Goal: Transaction & Acquisition: Purchase product/service

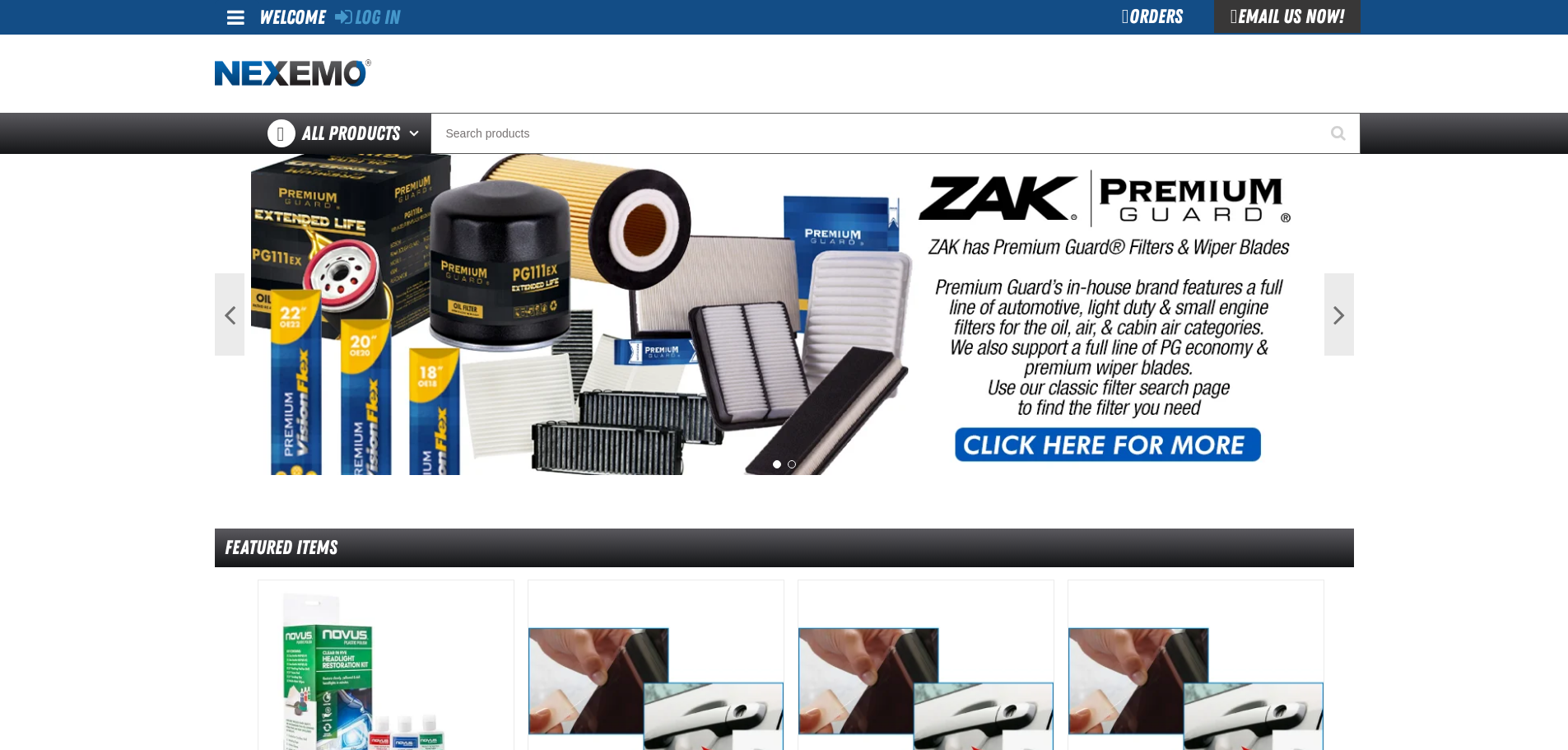
click at [1147, 12] on div "Orders" at bounding box center [1152, 16] width 123 height 33
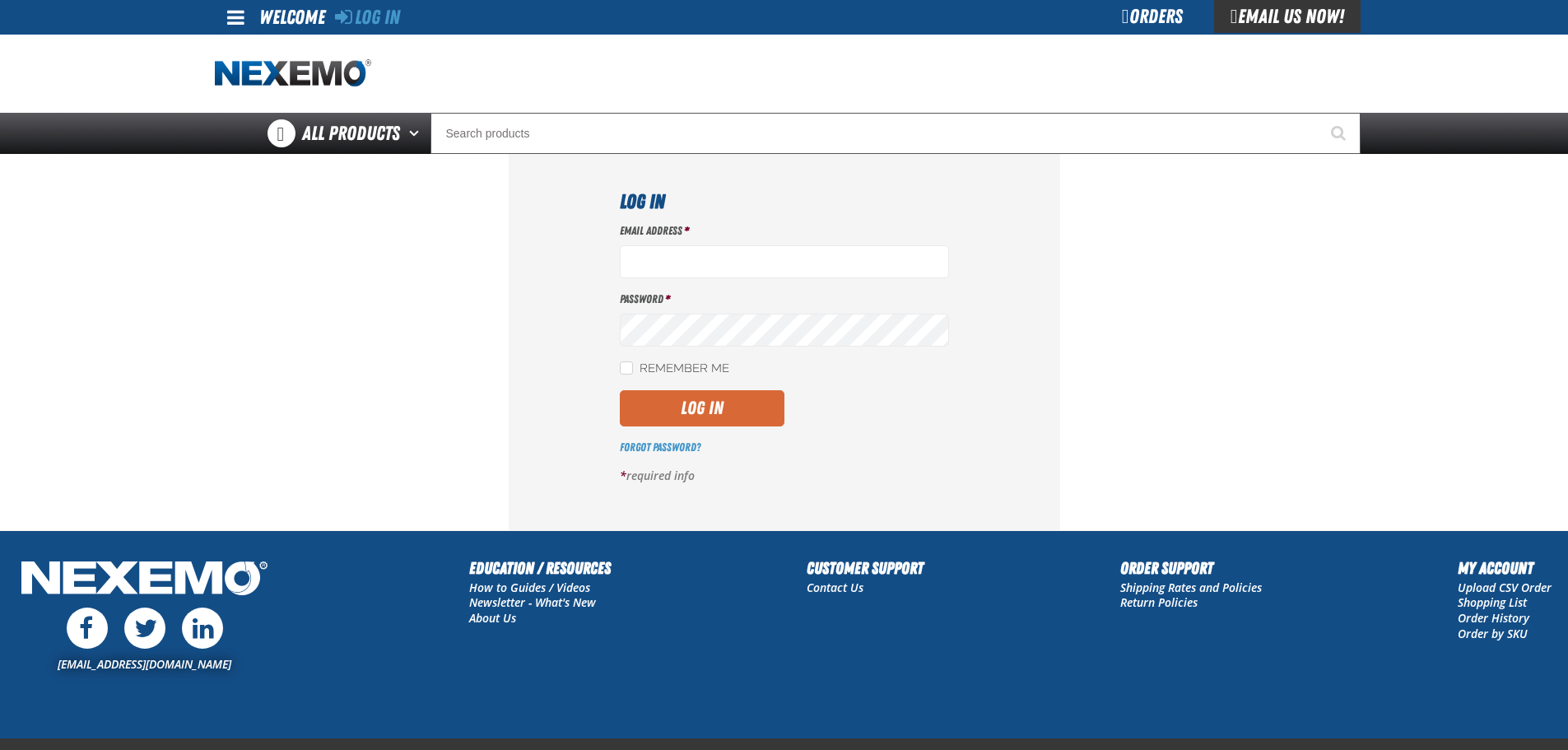
type input "gvfreceptionist@vtaig.com"
click at [719, 398] on button "Log In" at bounding box center [702, 408] width 165 height 36
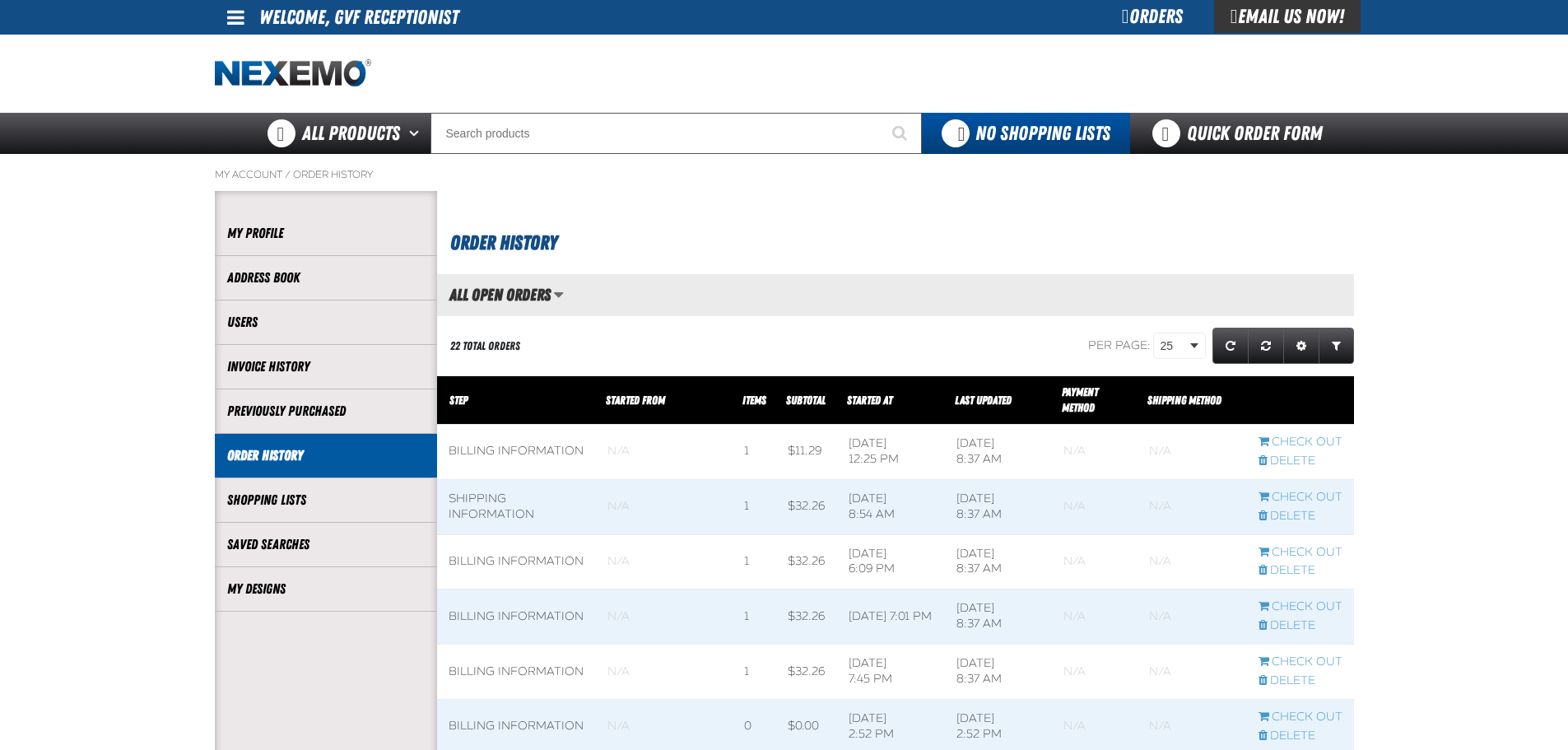
scroll to position [1, 1]
click at [323, 583] on link "My Designs" at bounding box center [325, 589] width 197 height 19
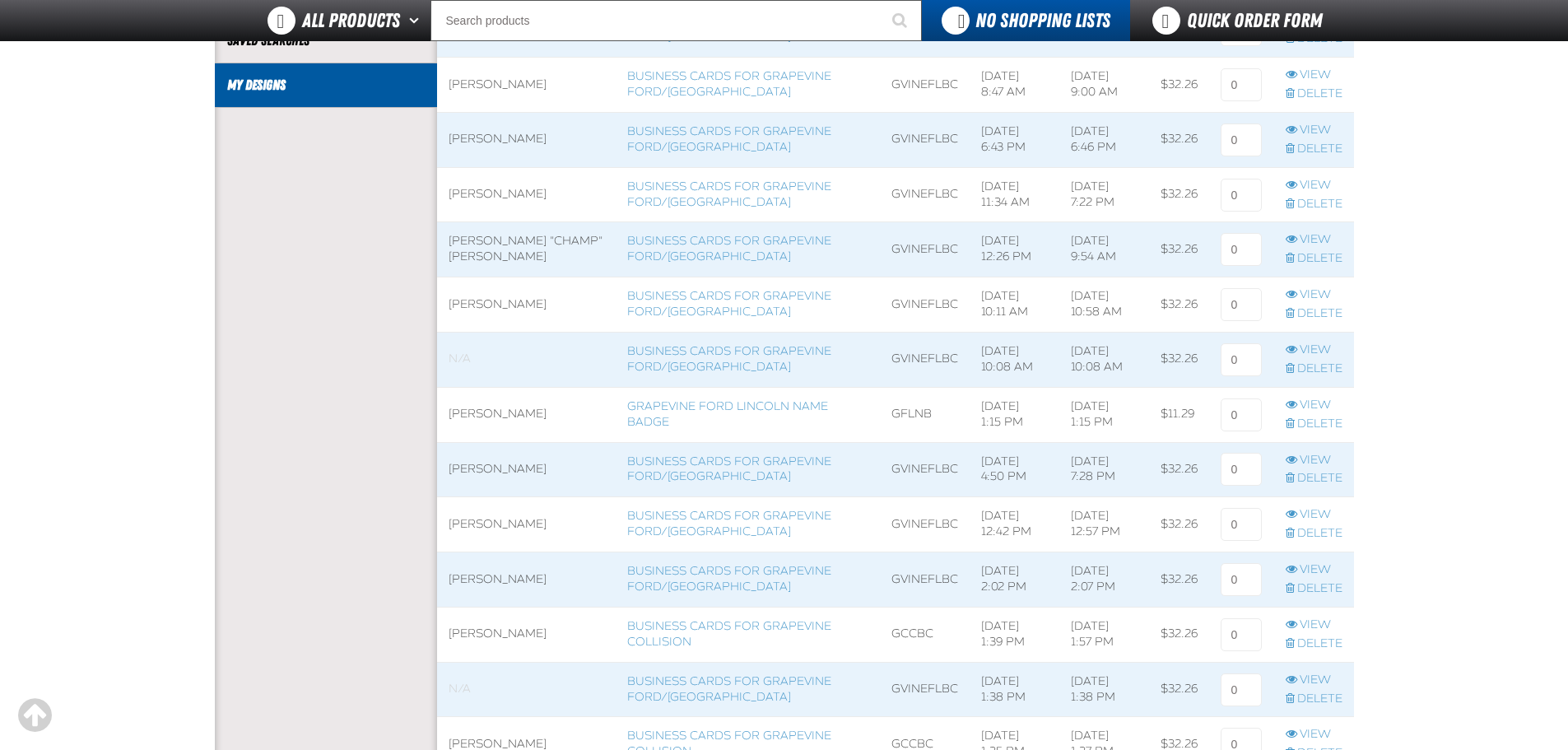
scroll to position [549, 0]
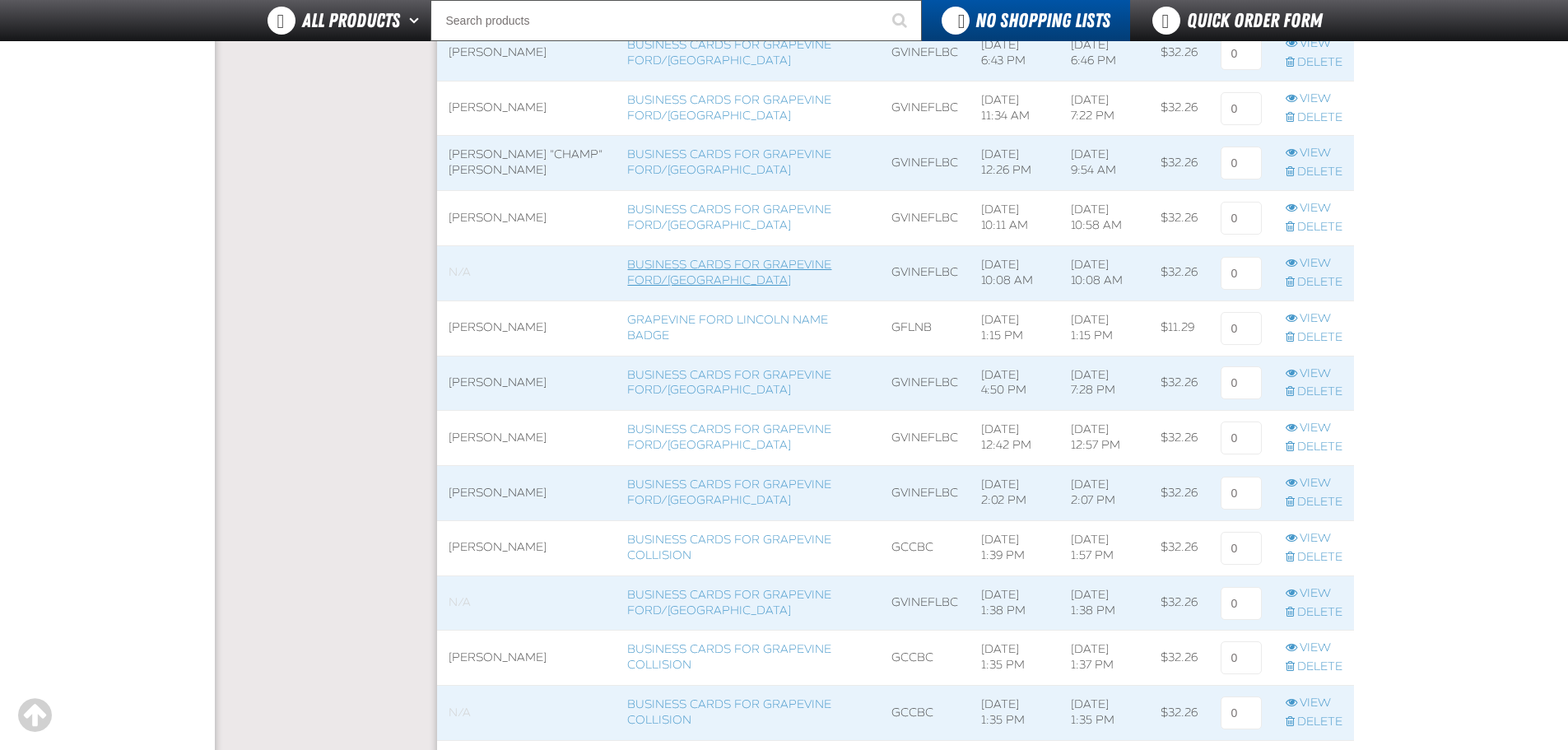
click at [640, 267] on link "Business Cards for Grapevine Ford/Lincoln" at bounding box center [729, 272] width 204 height 30
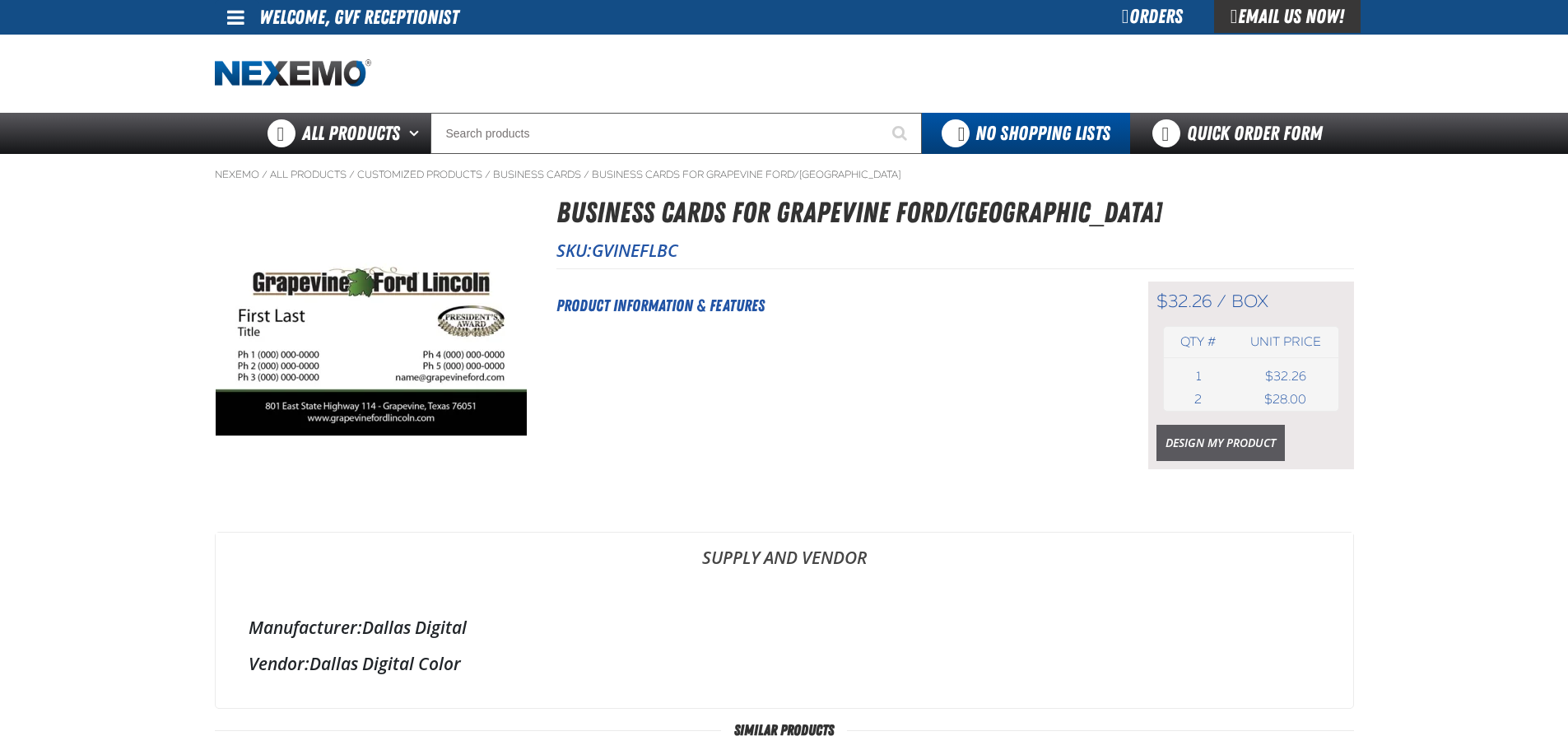
click at [1237, 445] on link "Design My Product" at bounding box center [1221, 443] width 129 height 36
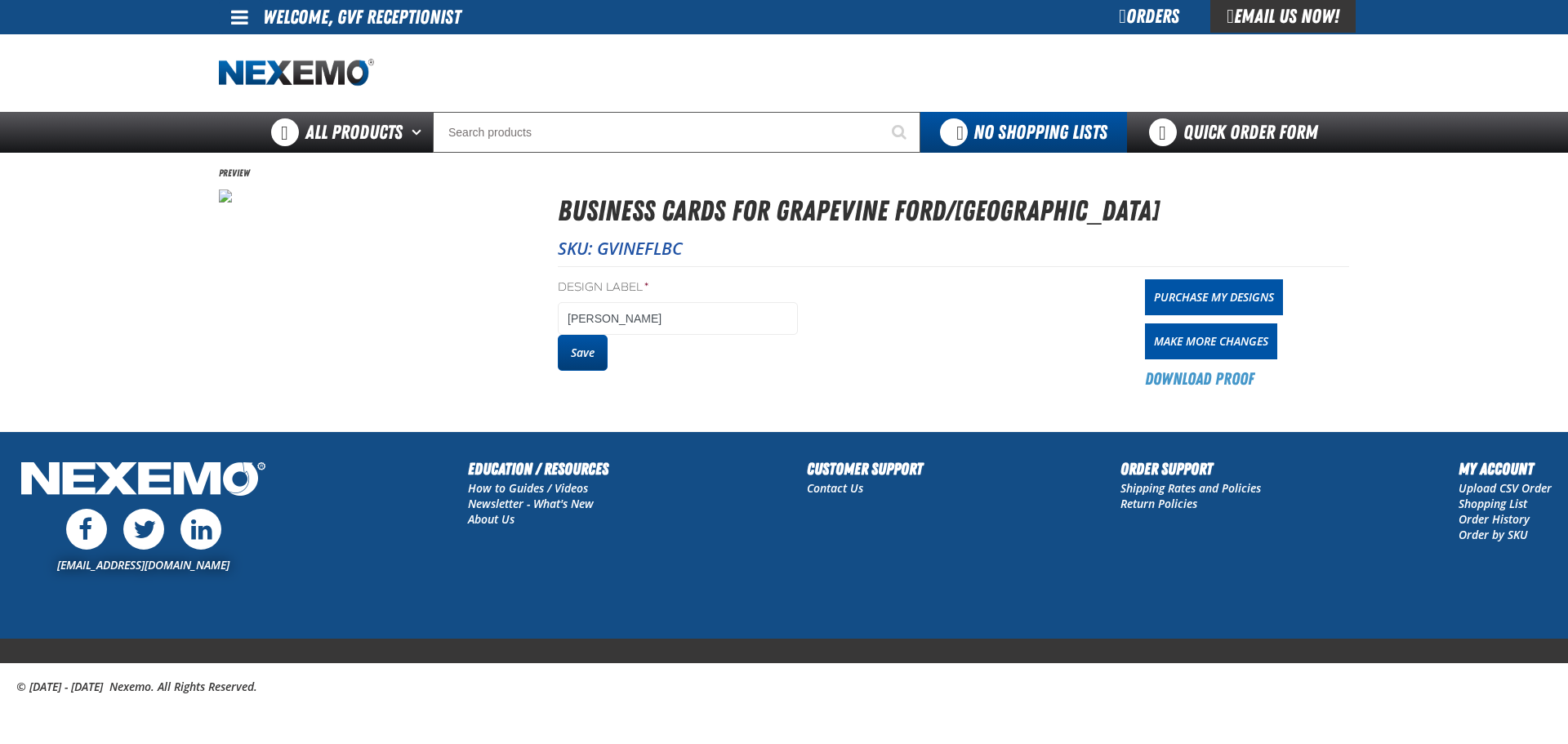
click at [584, 361] on button "Save" at bounding box center [583, 353] width 50 height 36
click at [1175, 291] on link "Purchase My Designs" at bounding box center [1214, 297] width 138 height 36
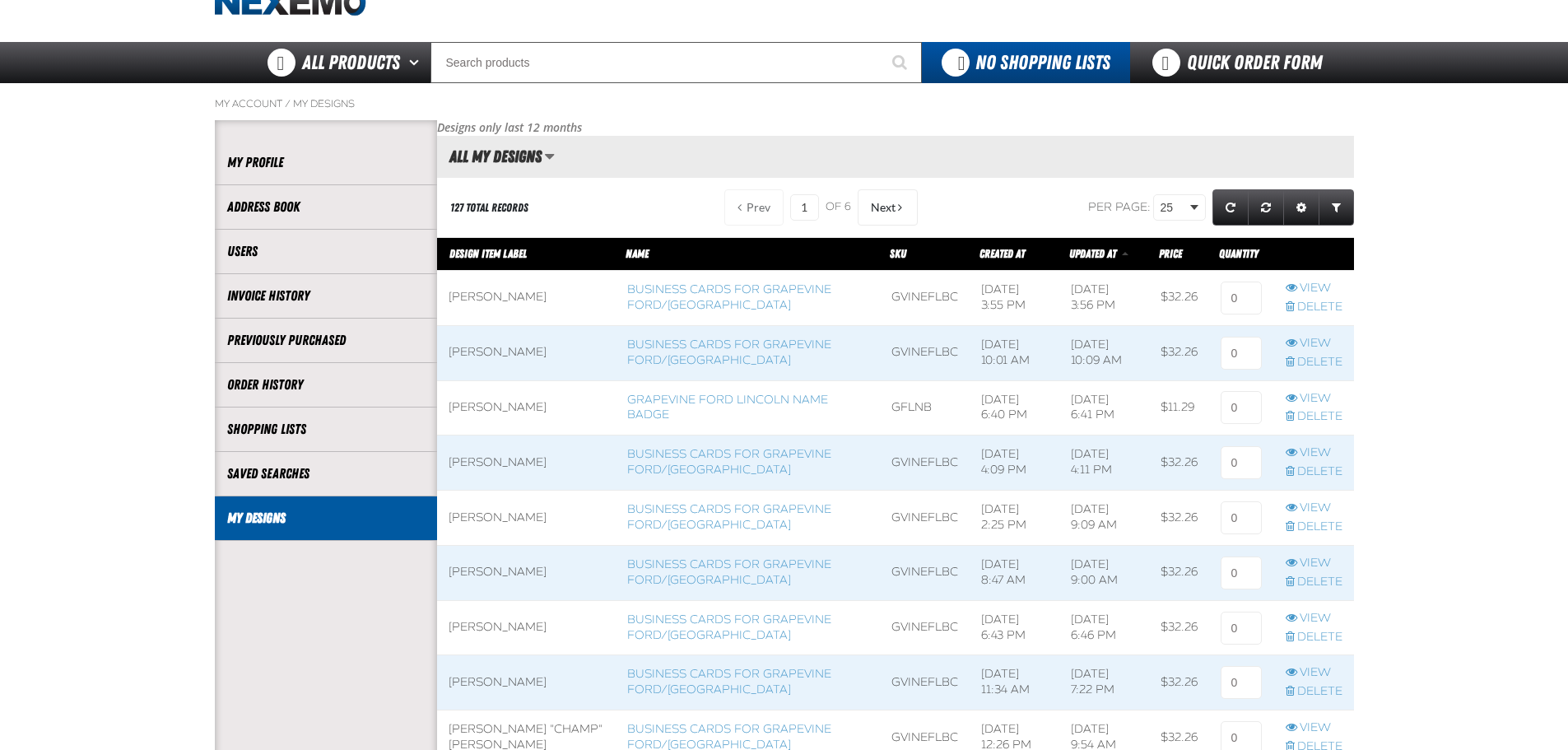
scroll to position [138, 0]
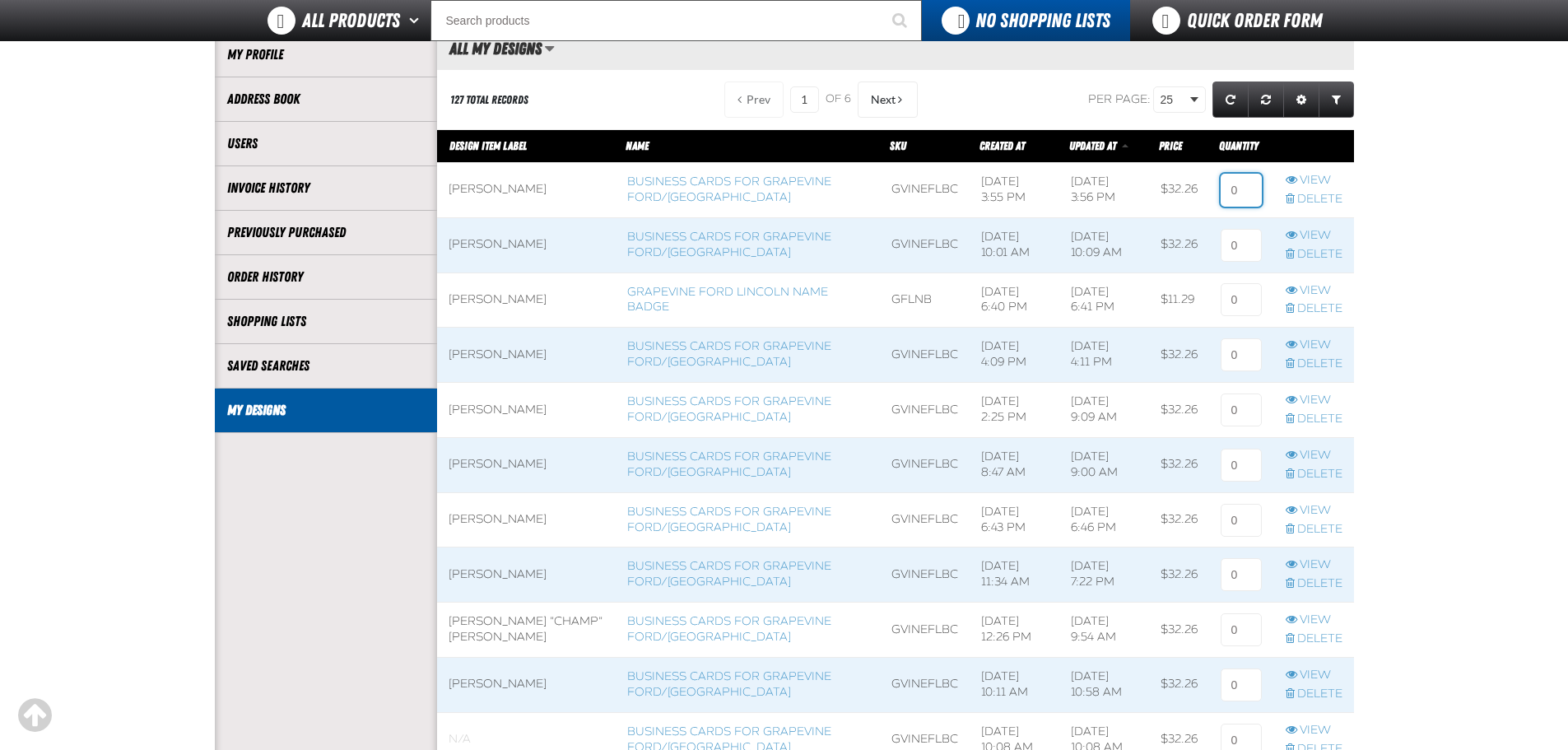
click at [1238, 194] on input at bounding box center [1241, 190] width 41 height 33
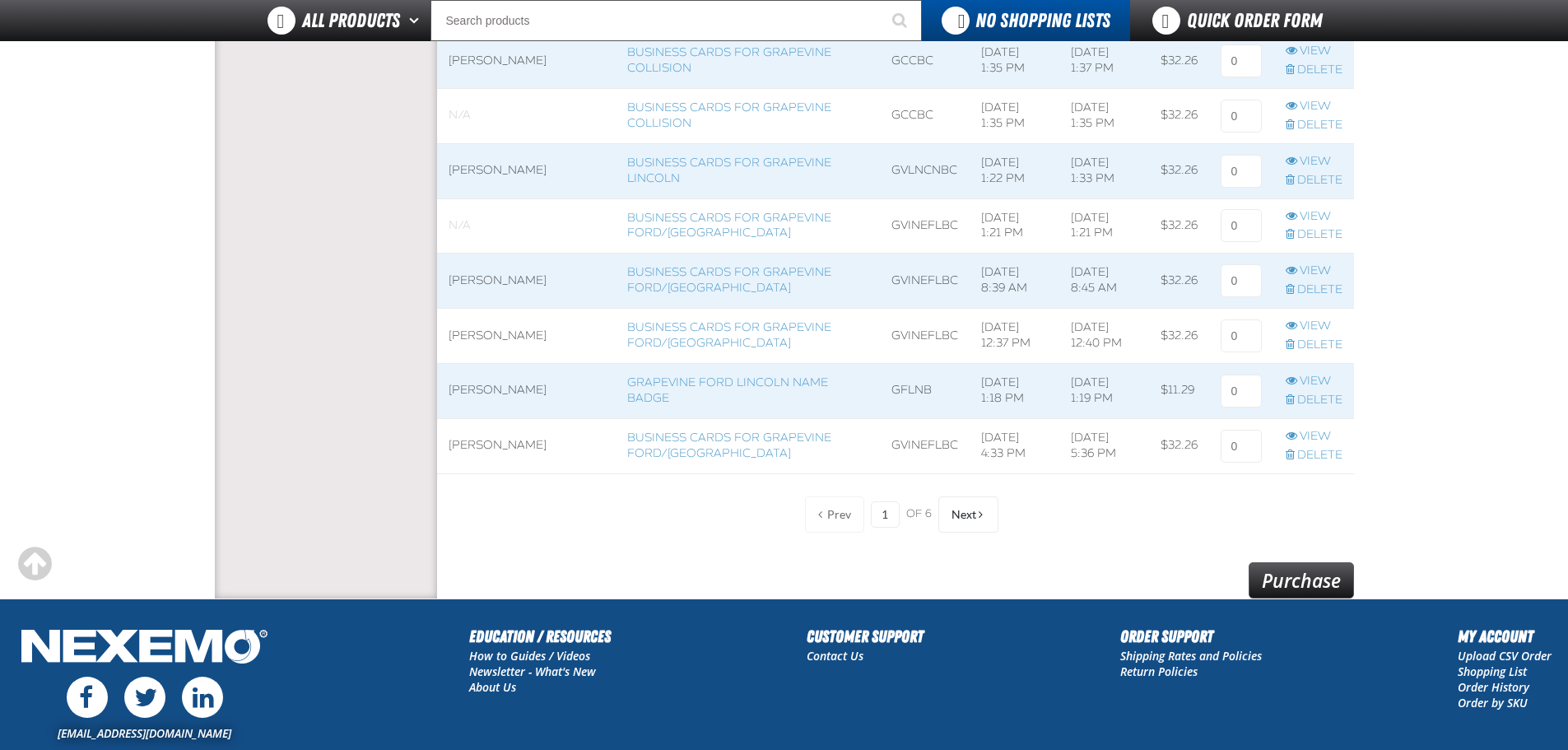
scroll to position [1365, 0]
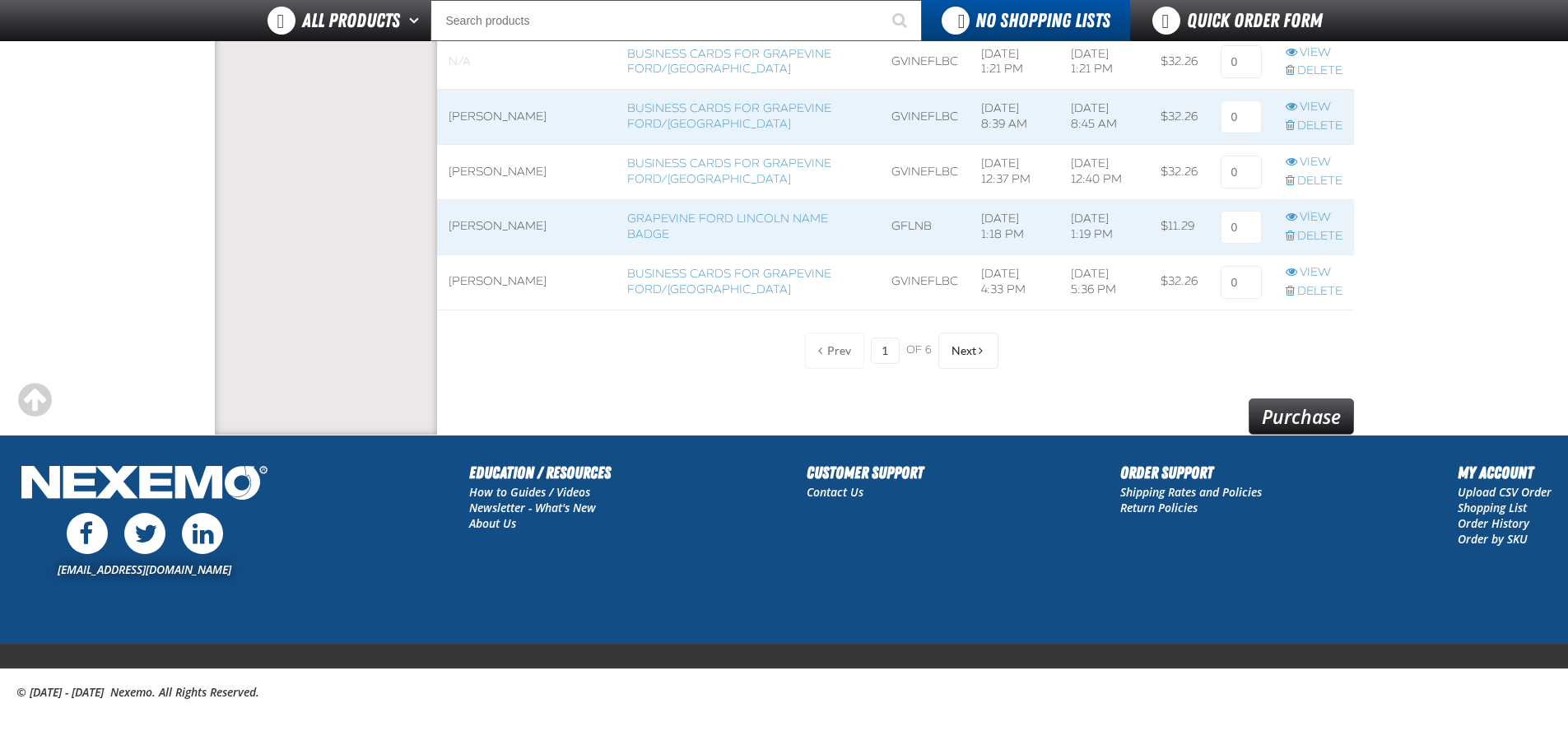
type input "1"
click at [1286, 410] on link "Purchase" at bounding box center [1301, 417] width 105 height 36
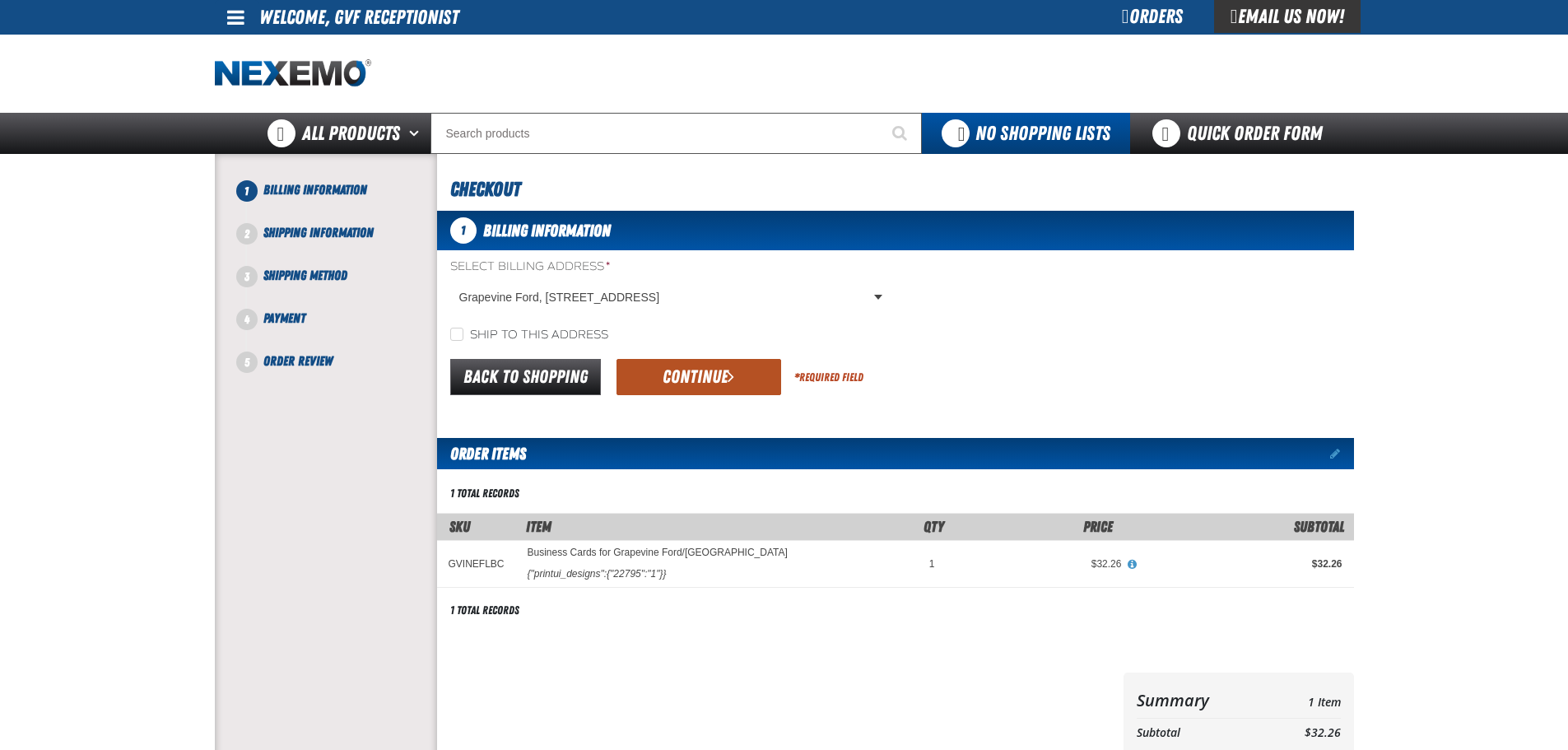
click at [740, 375] on button "Continue" at bounding box center [698, 377] width 165 height 36
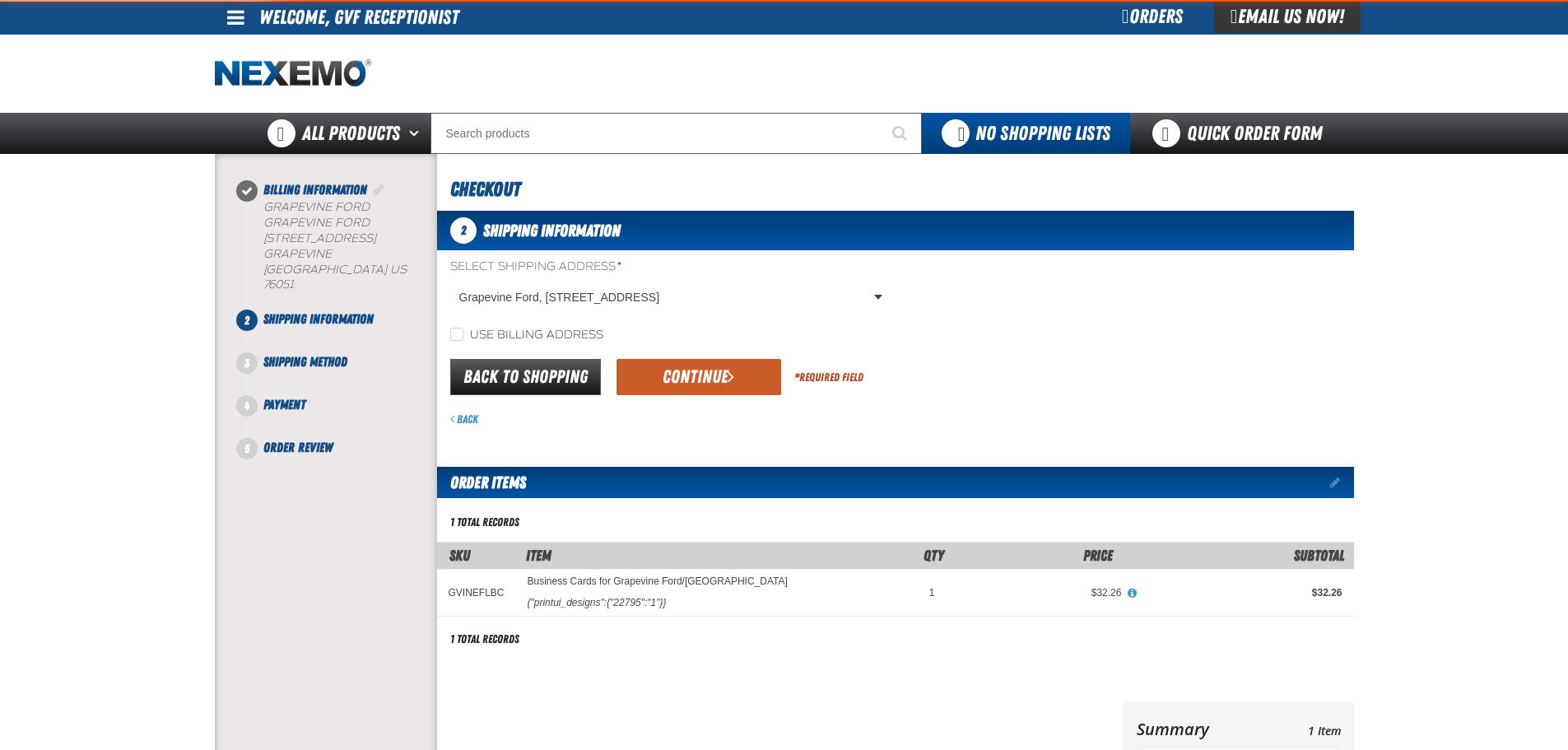
click at [707, 378] on button "Continue" at bounding box center [698, 377] width 165 height 36
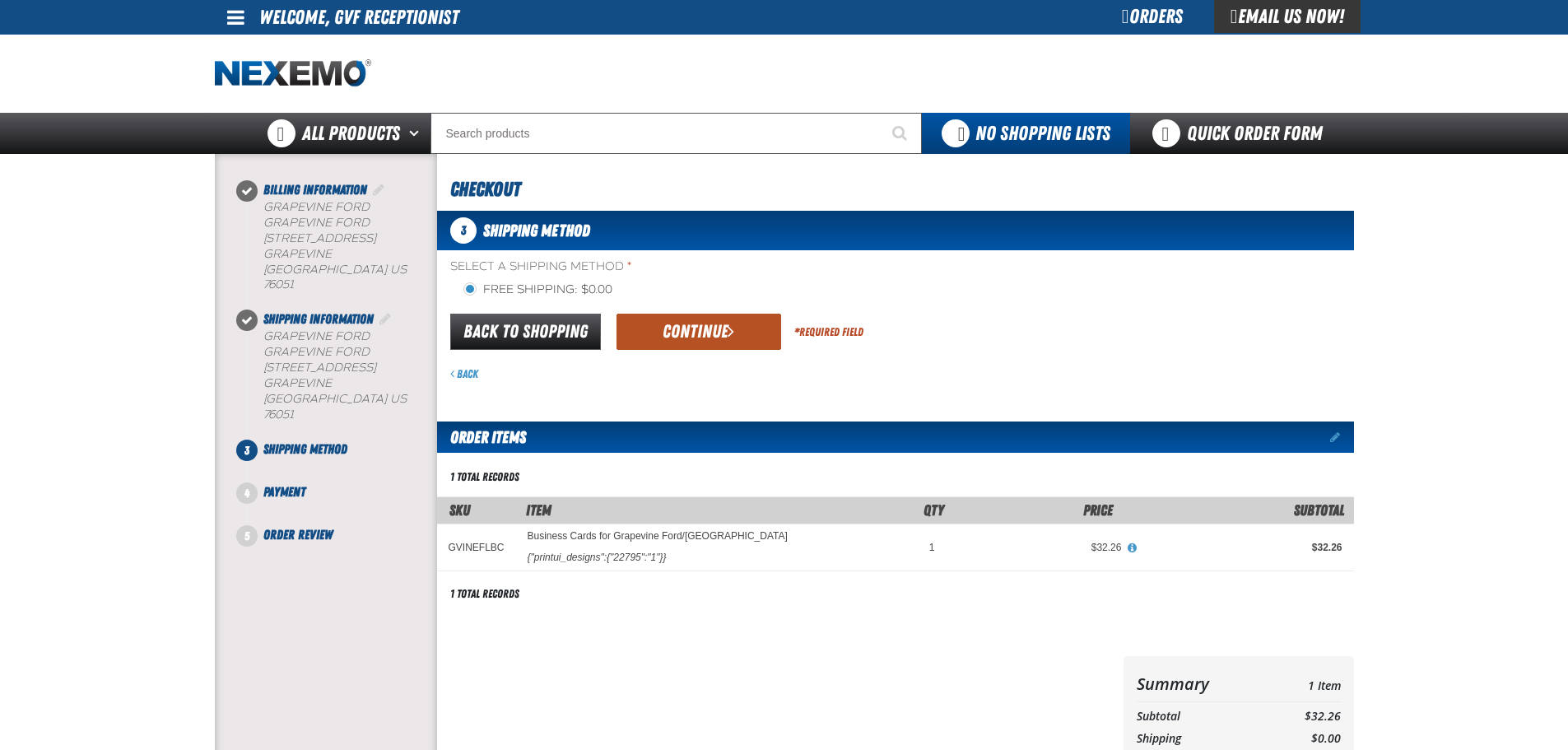
click at [693, 321] on button "Continue" at bounding box center [698, 331] width 165 height 36
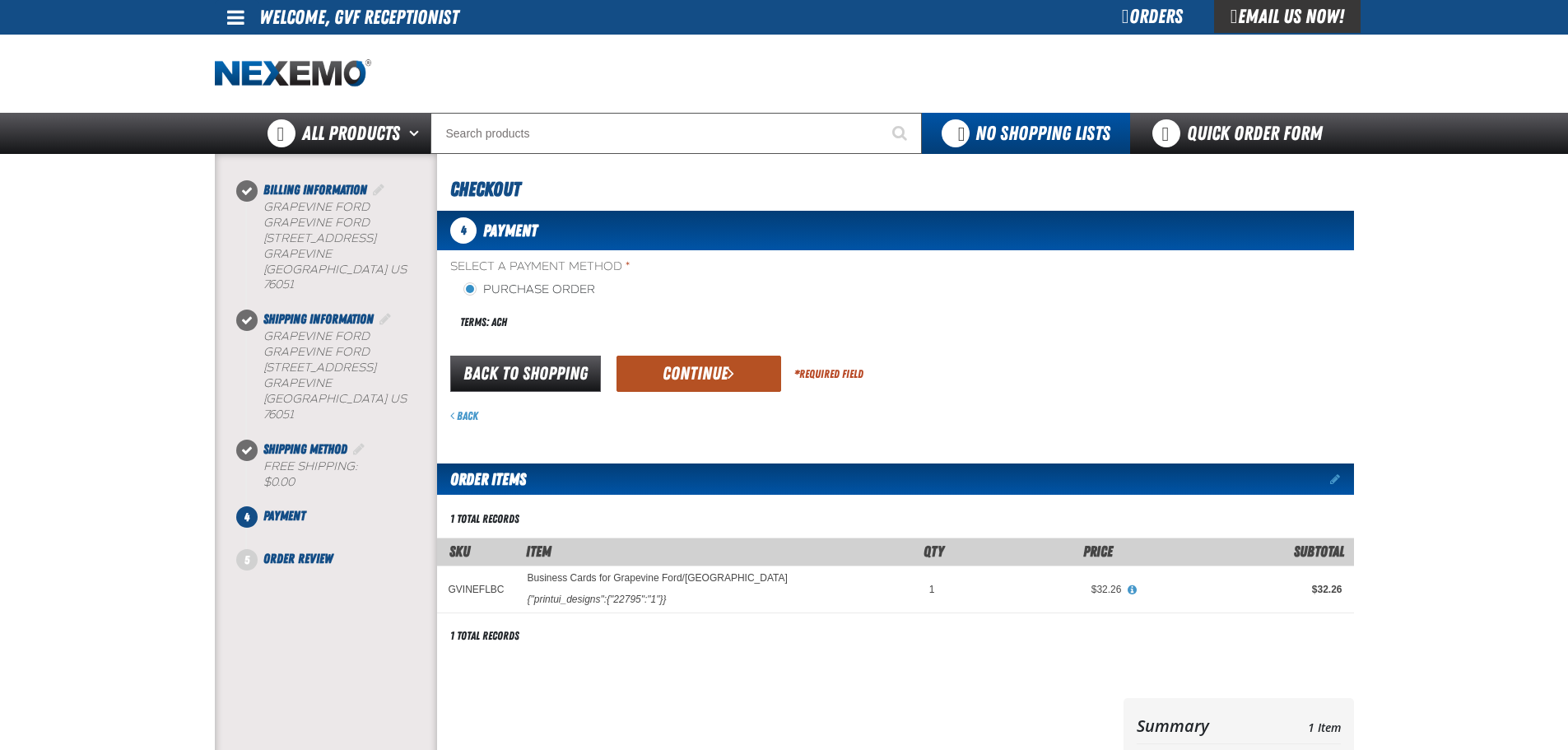
click at [688, 378] on button "Continue" at bounding box center [698, 374] width 165 height 36
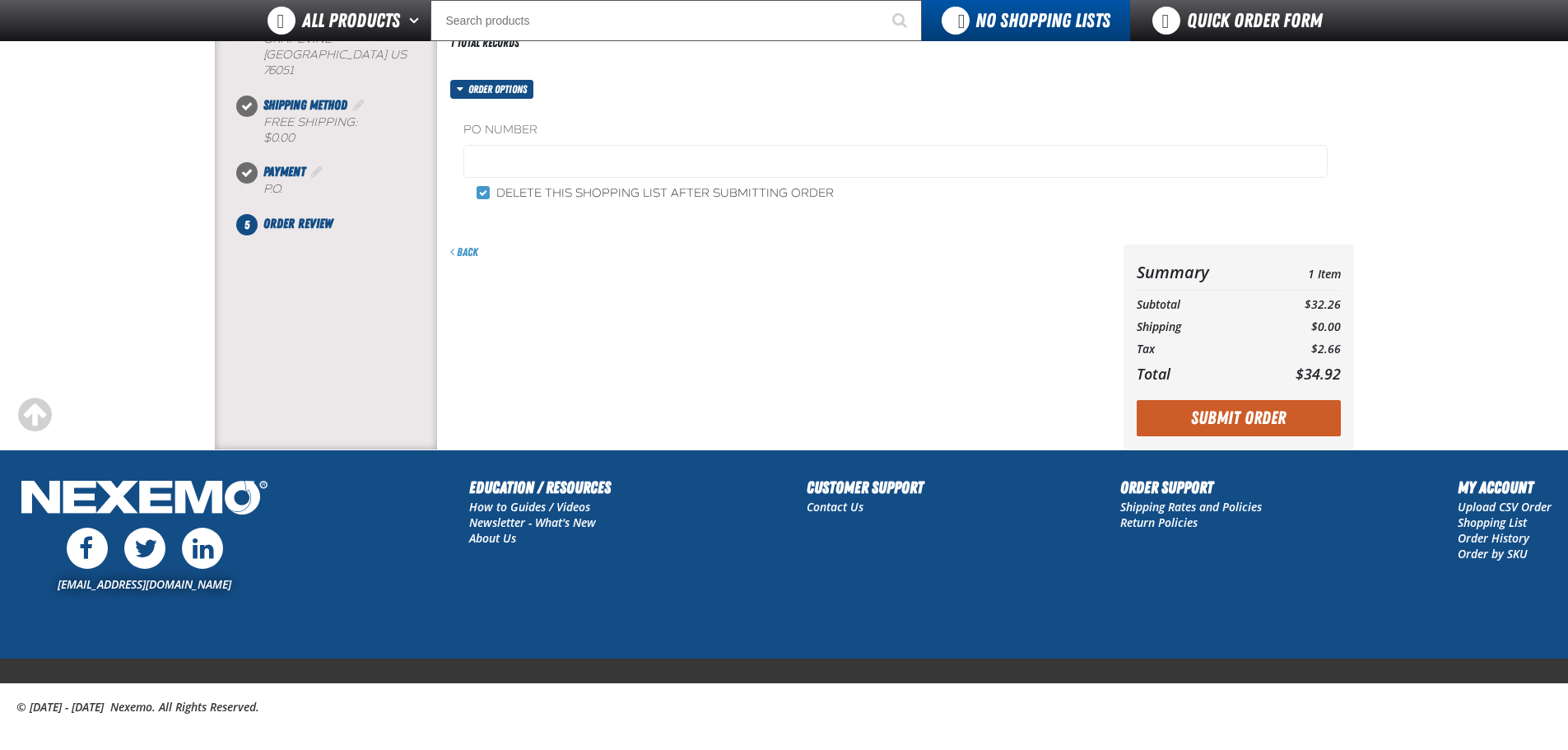
scroll to position [318, 0]
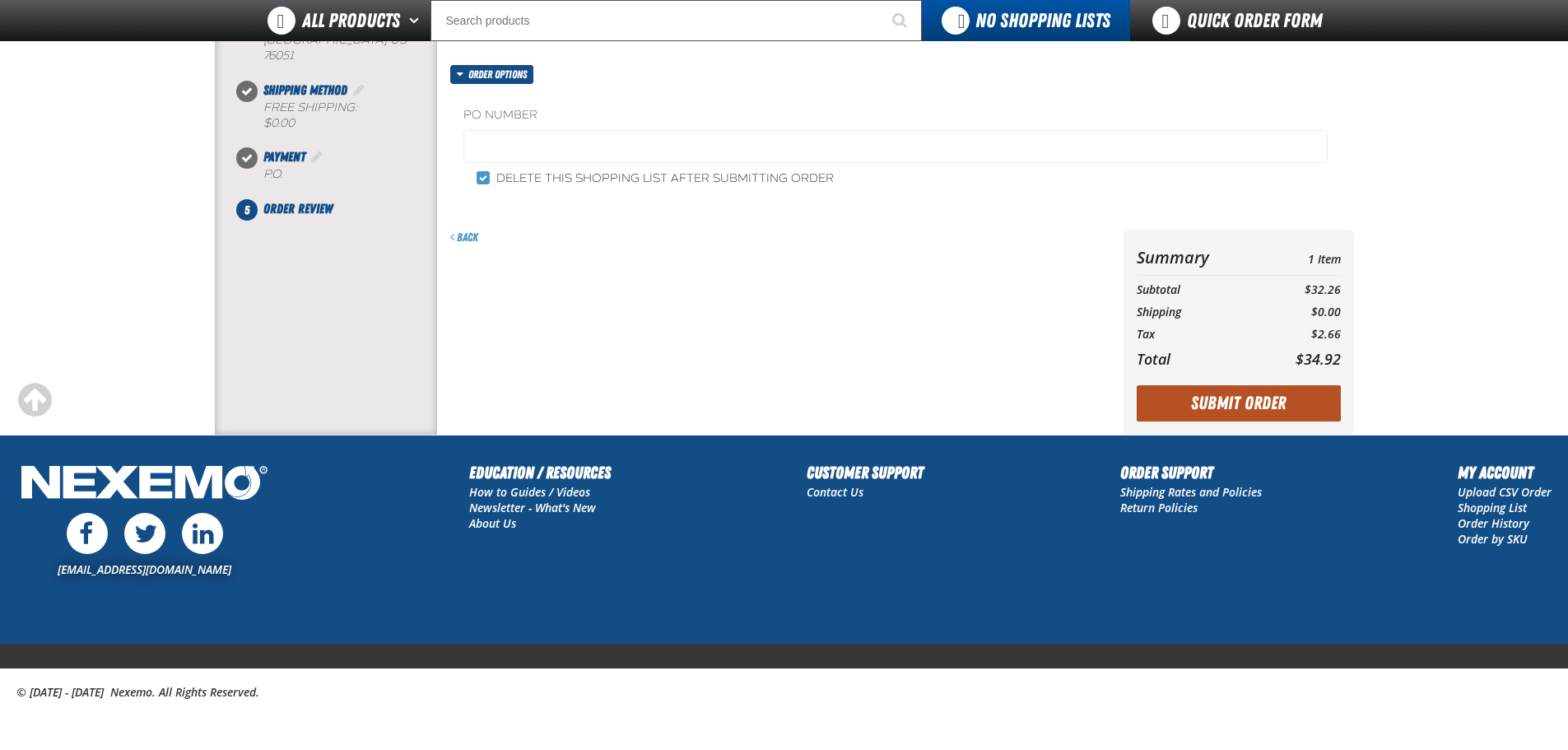
click at [1243, 393] on button "Submit Order" at bounding box center [1239, 403] width 204 height 36
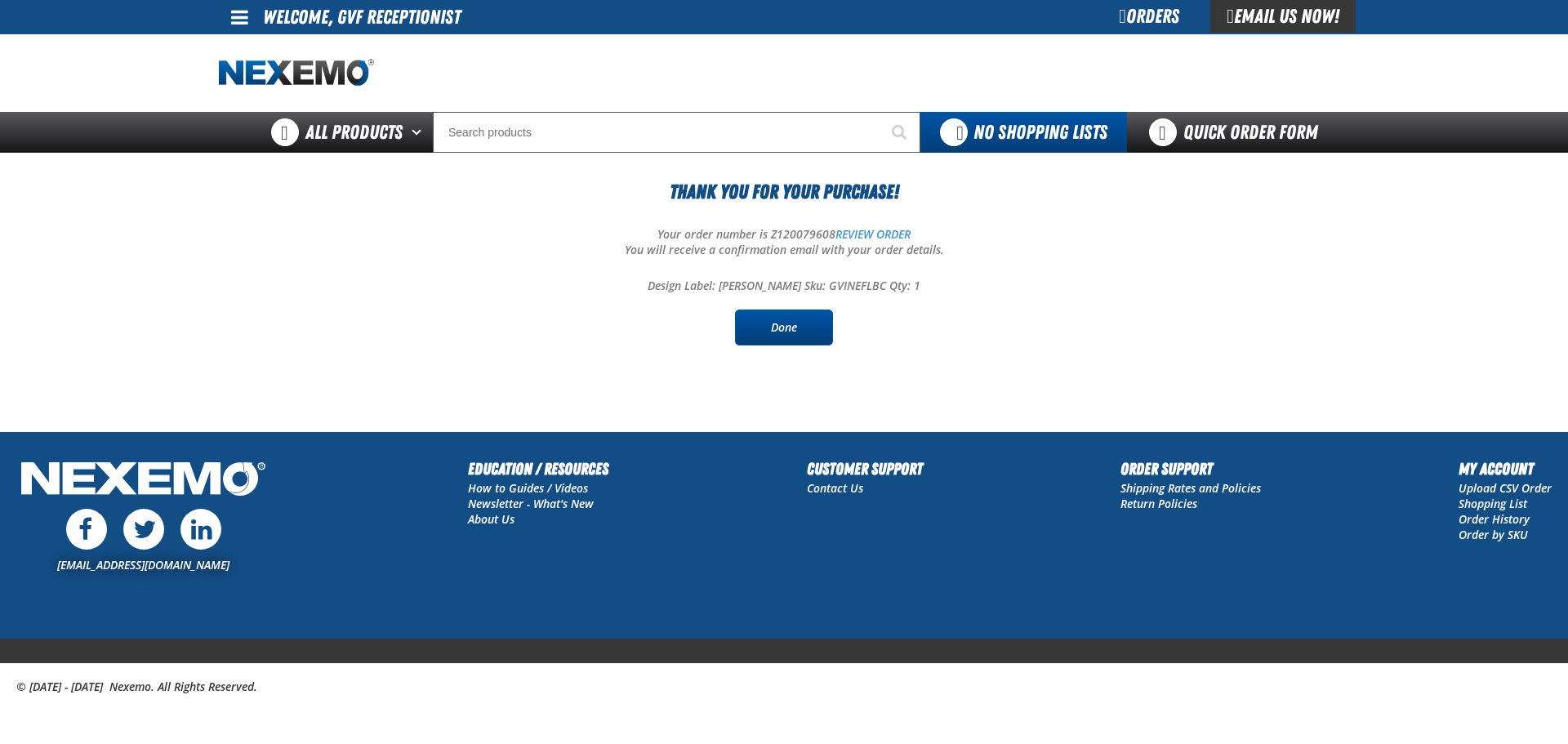
click at [816, 329] on link "Done" at bounding box center [784, 328] width 98 height 36
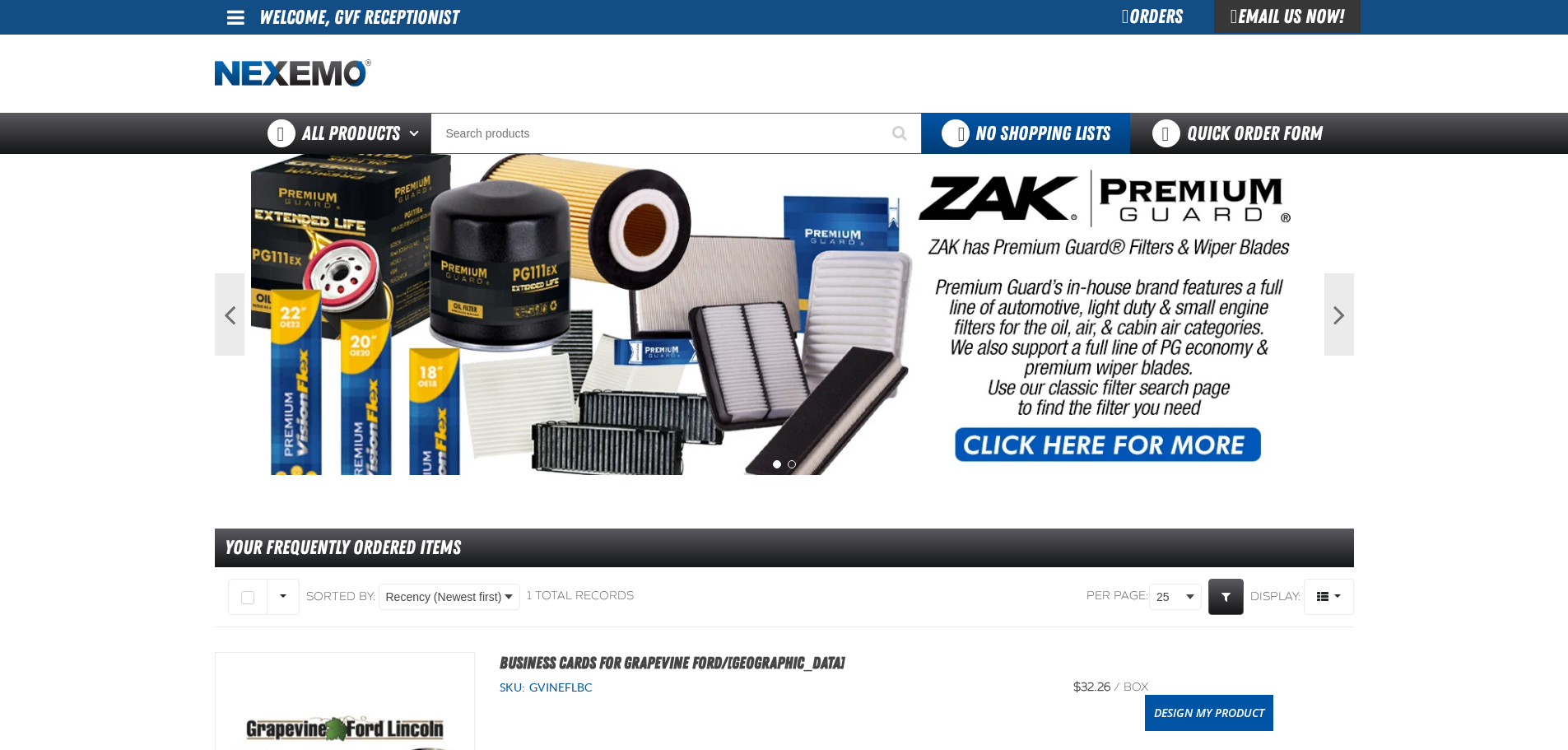
click at [1139, 24] on div "Orders" at bounding box center [1152, 16] width 123 height 33
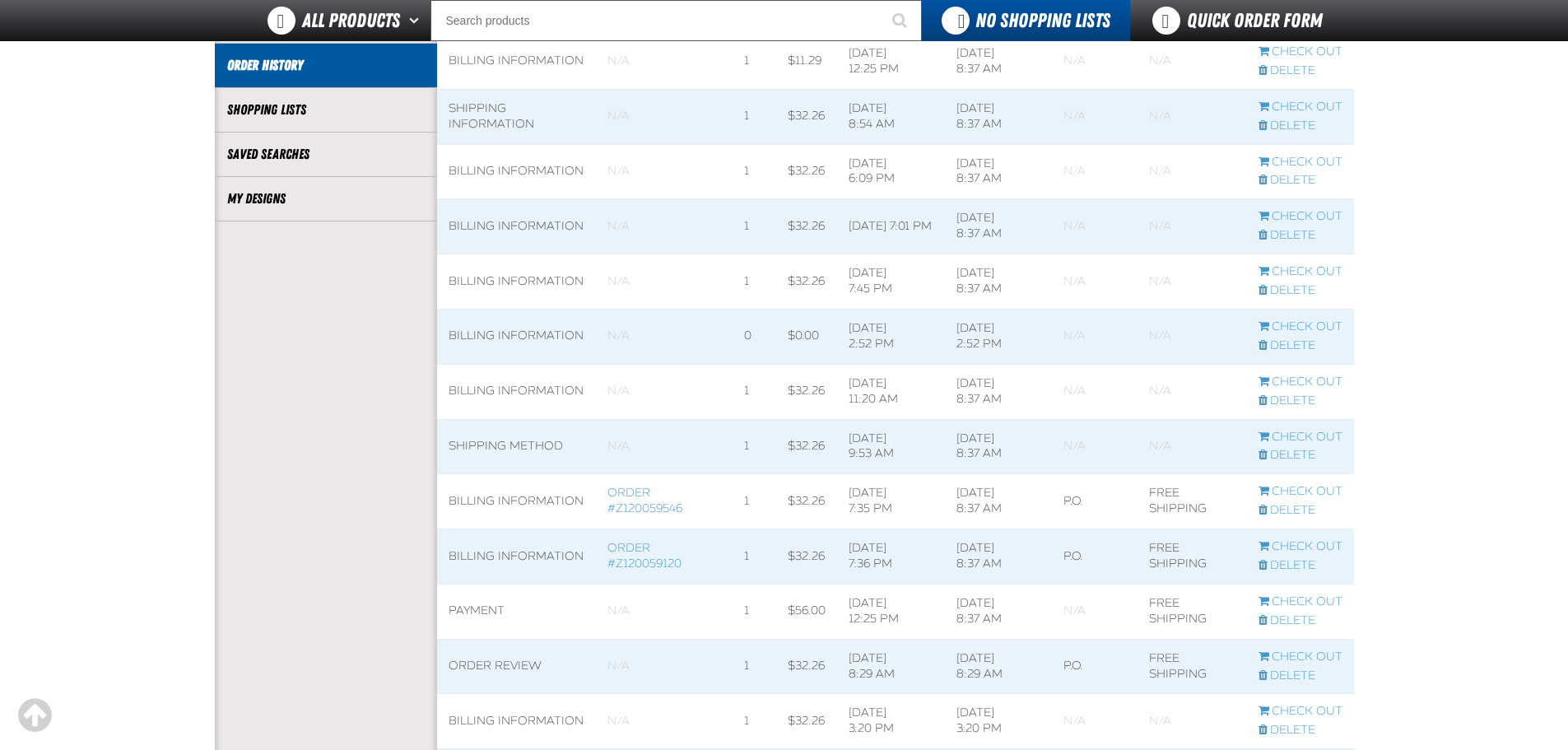
scroll to position [411, 0]
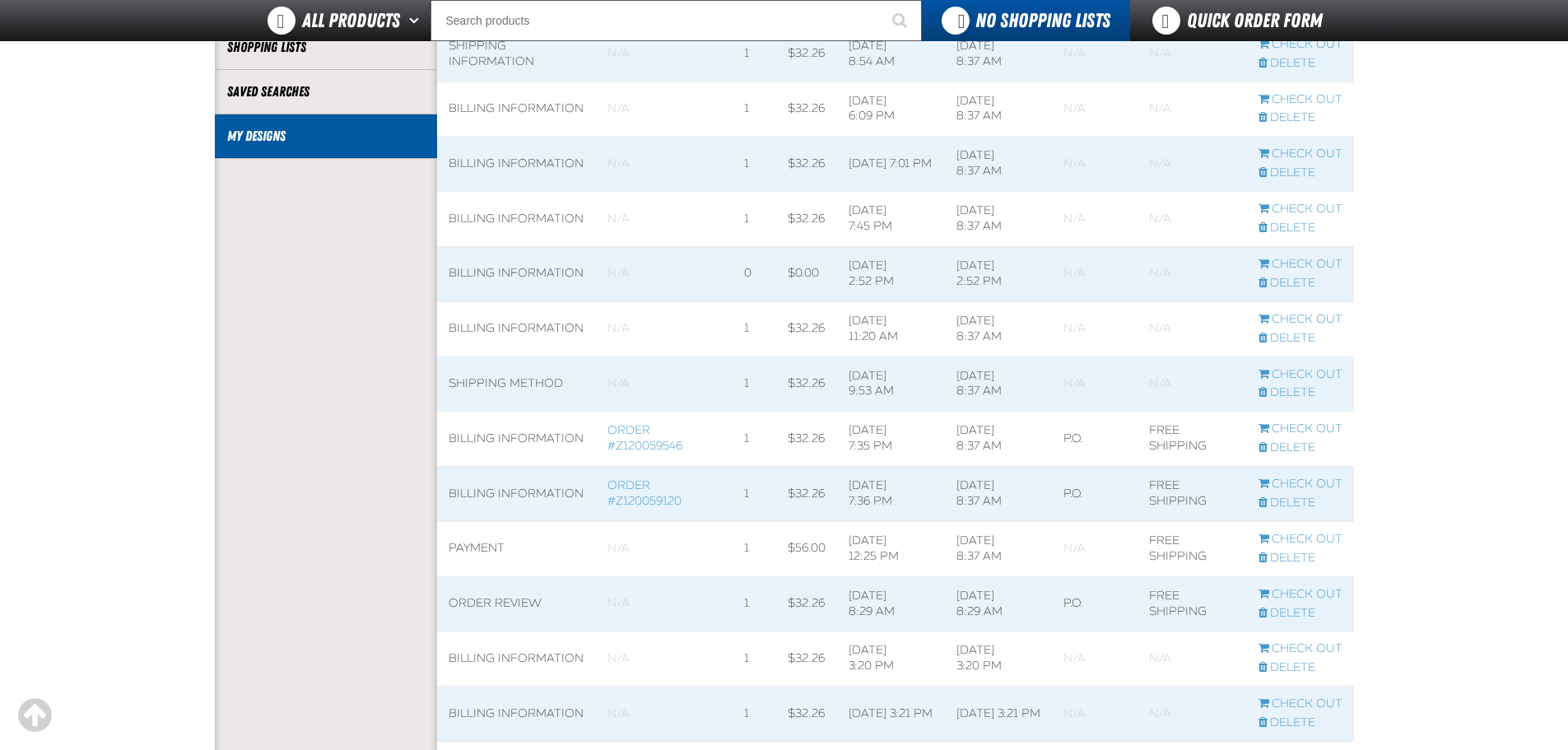
click at [313, 135] on link "My Designs" at bounding box center [325, 136] width 197 height 19
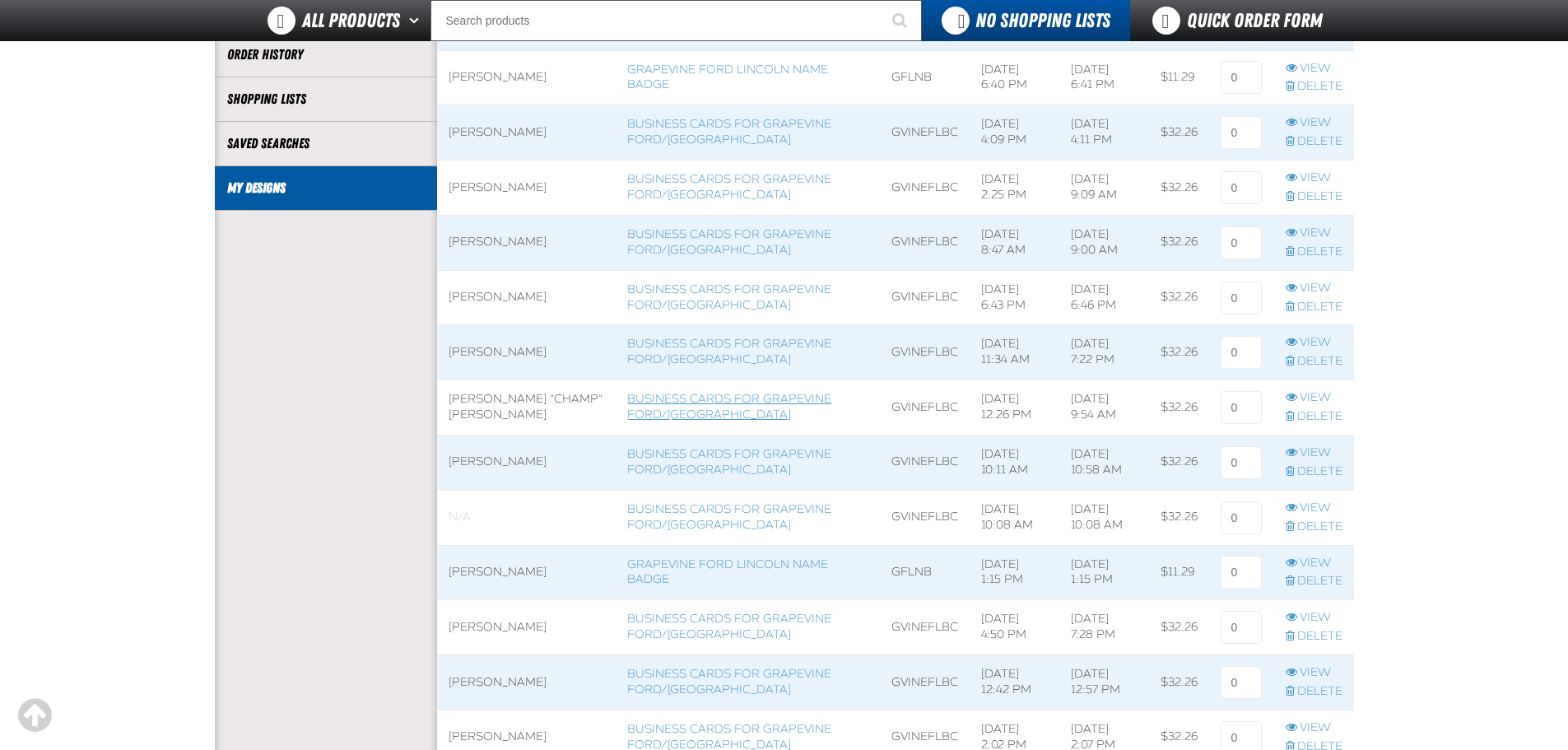
scroll to position [411, 0]
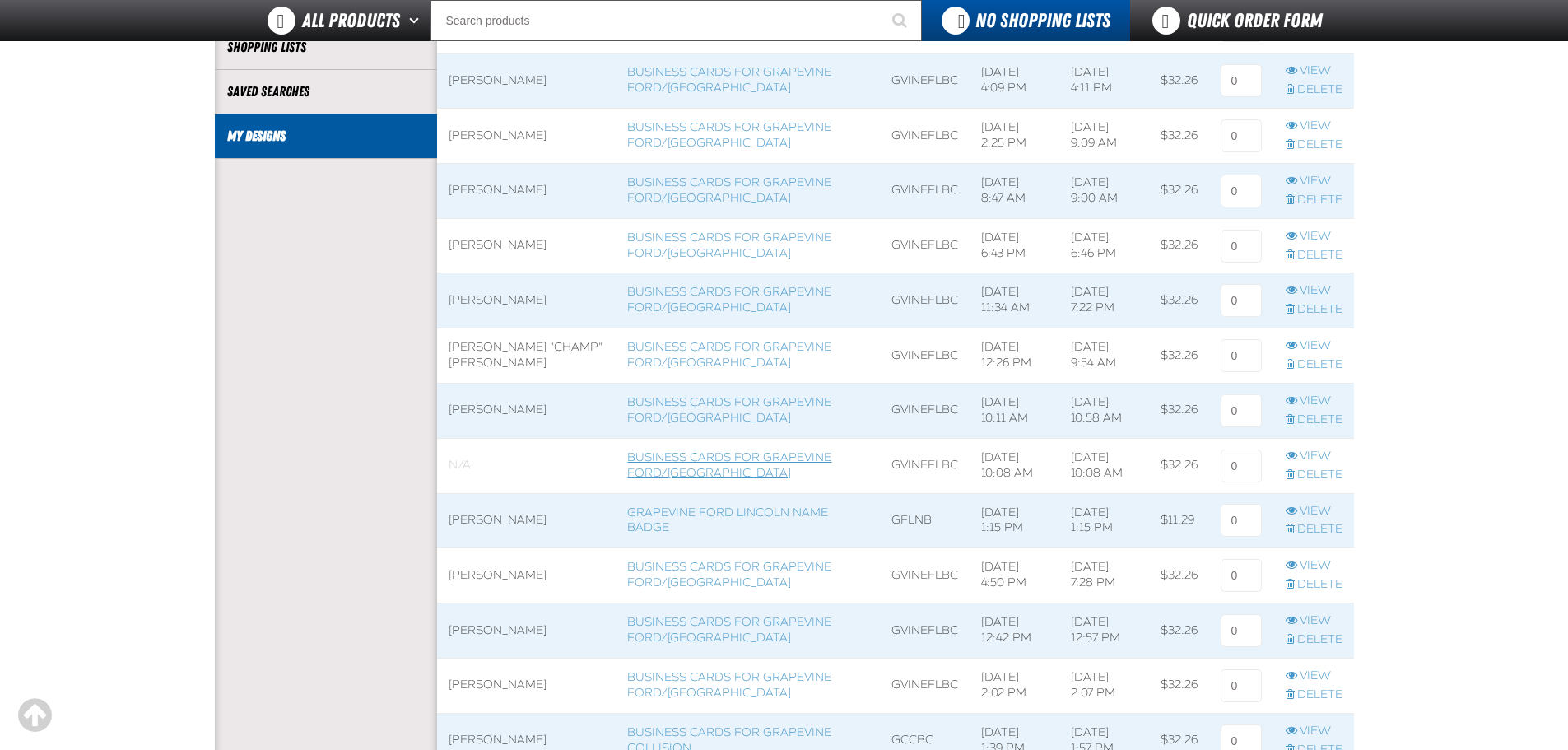
click at [659, 462] on link "Business Cards for Grapevine Ford/Lincoln" at bounding box center [729, 465] width 204 height 30
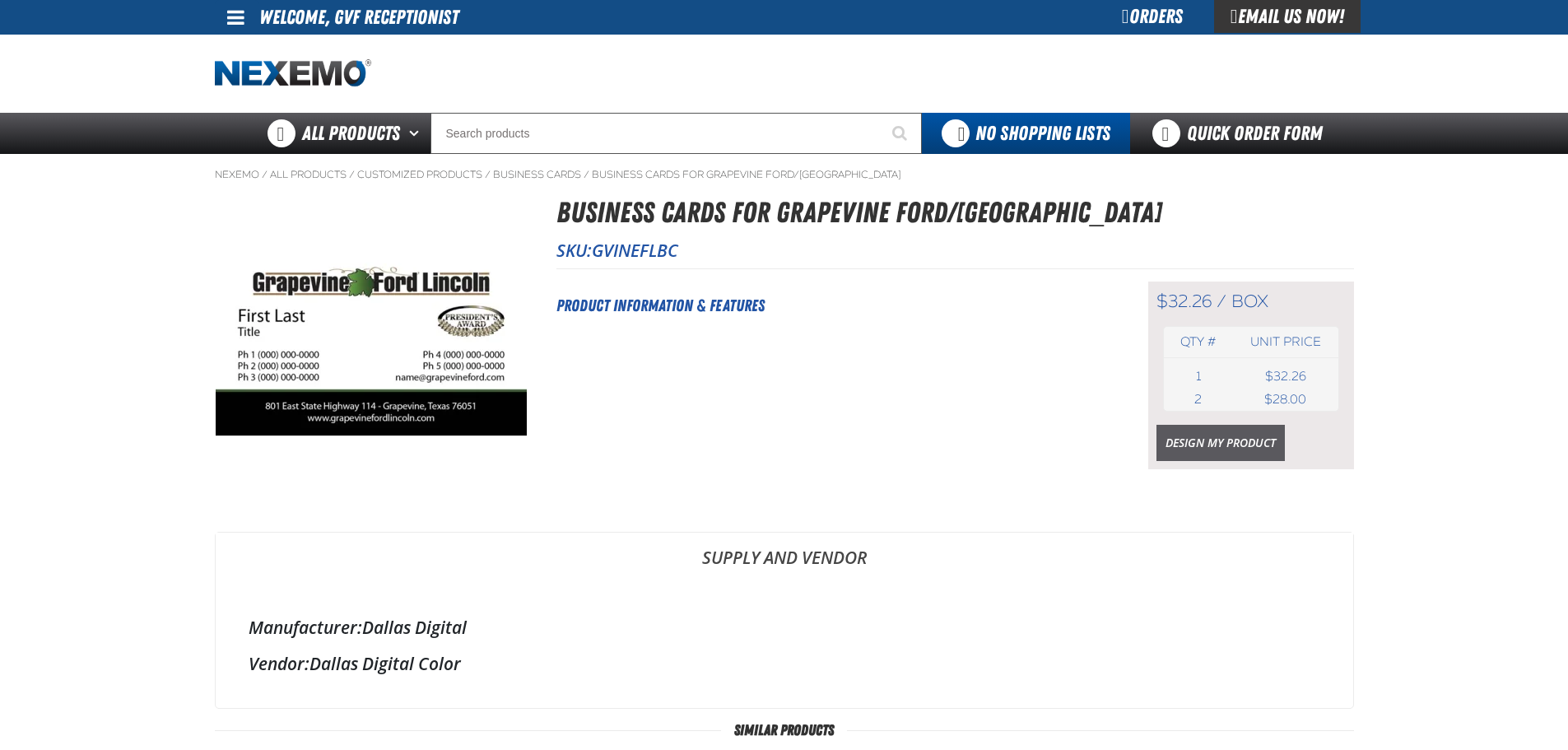
click at [1179, 444] on link "Design My Product" at bounding box center [1221, 443] width 129 height 36
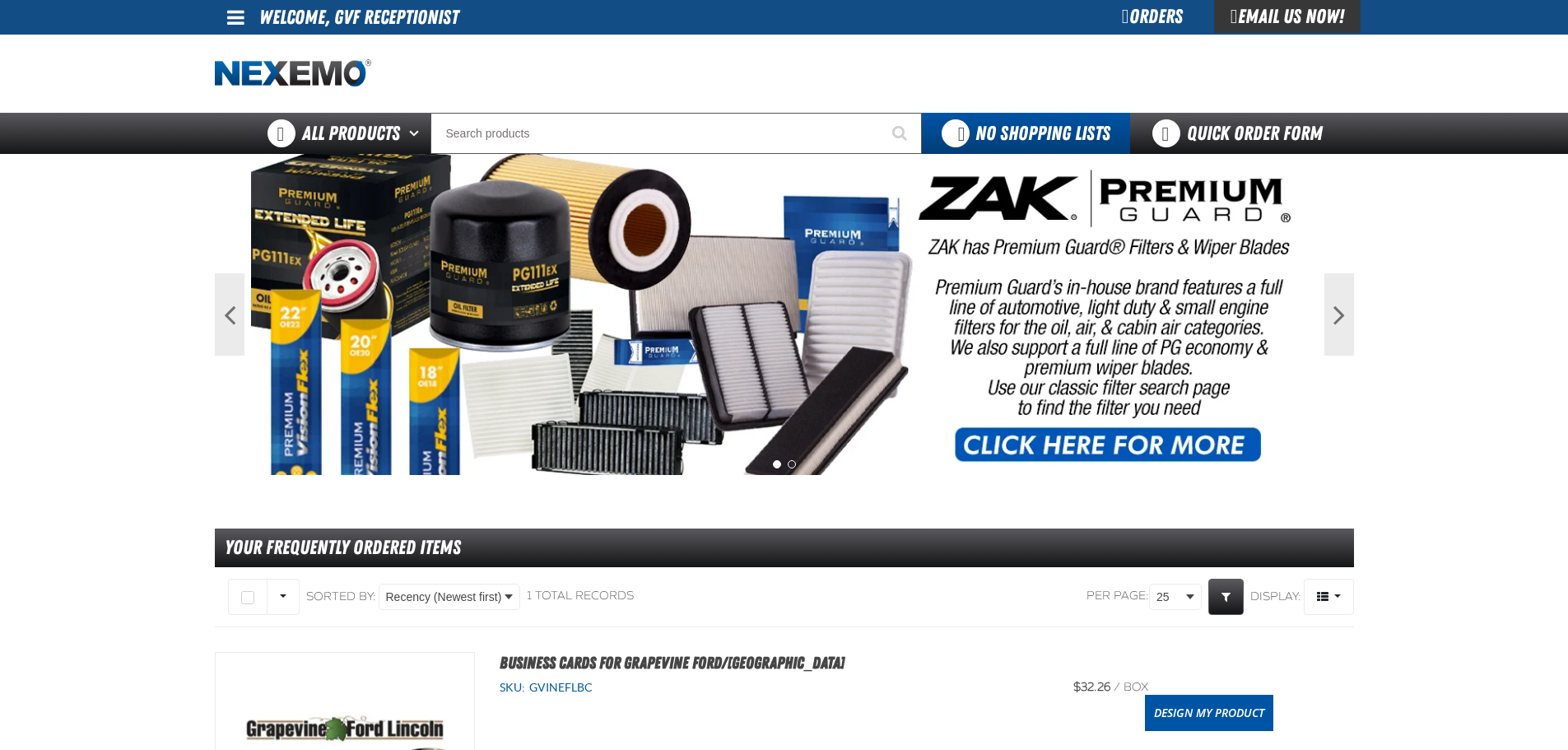
click at [1140, 14] on div "Orders" at bounding box center [1152, 16] width 123 height 33
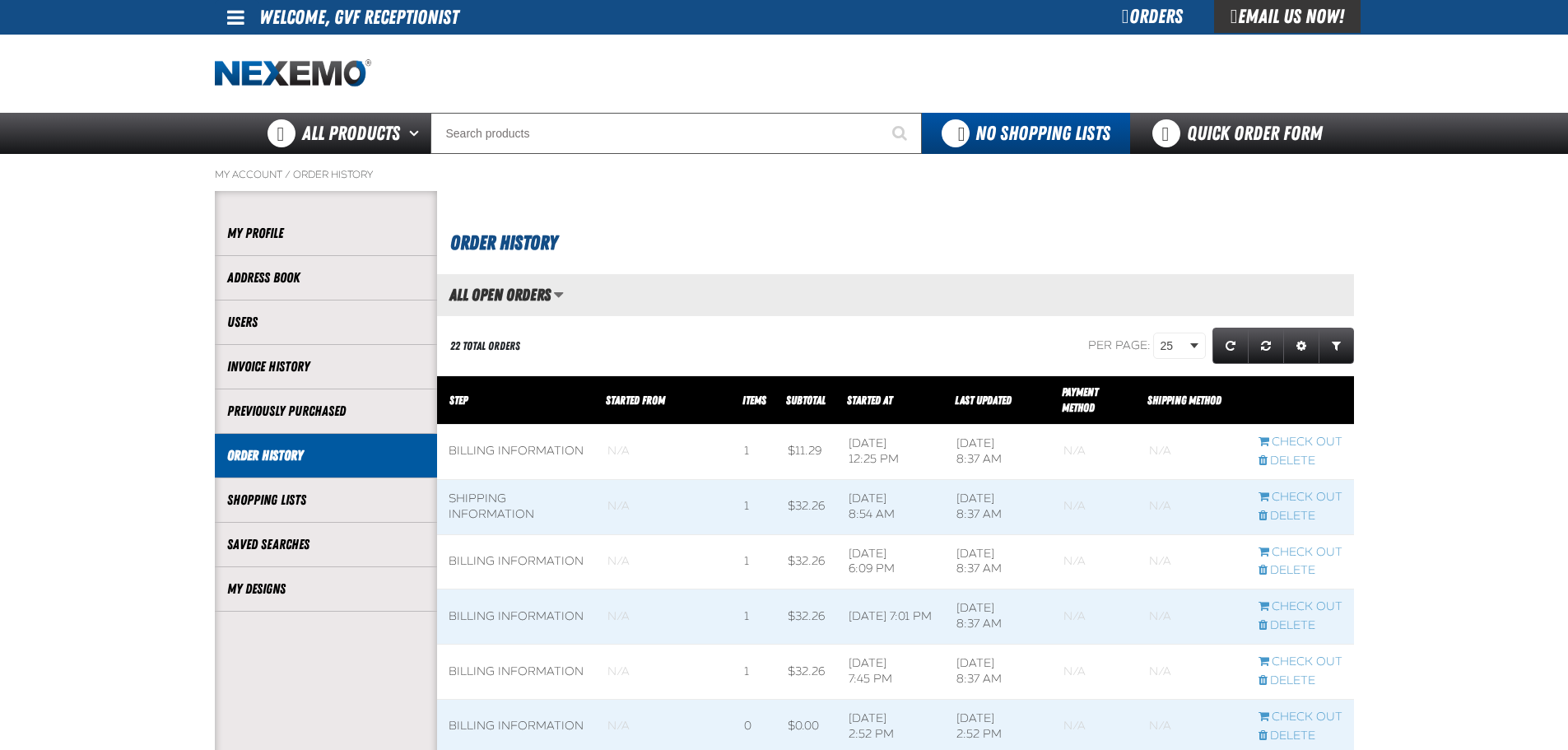
scroll to position [1, 1]
click at [339, 582] on link "My Designs" at bounding box center [325, 589] width 197 height 19
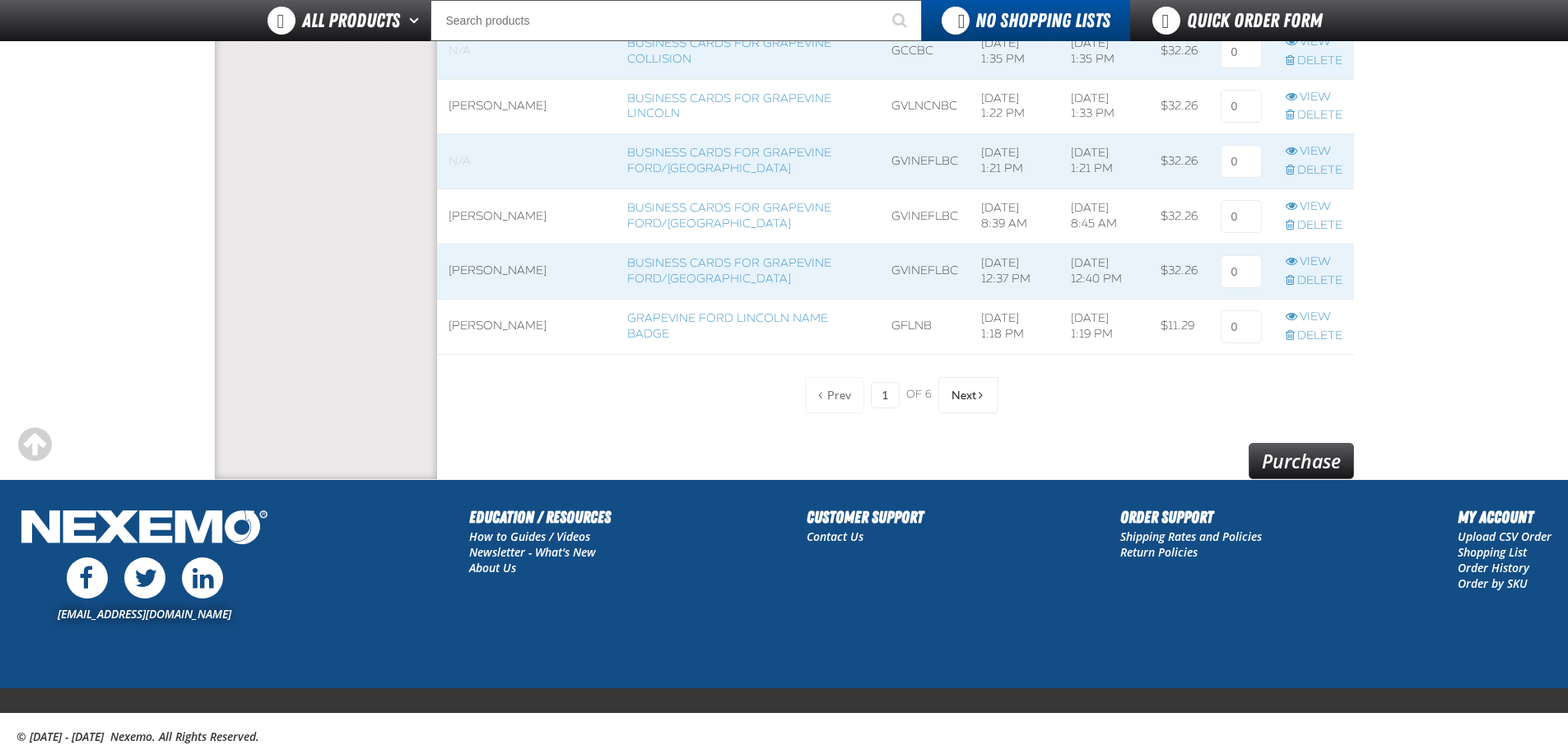
scroll to position [1365, 0]
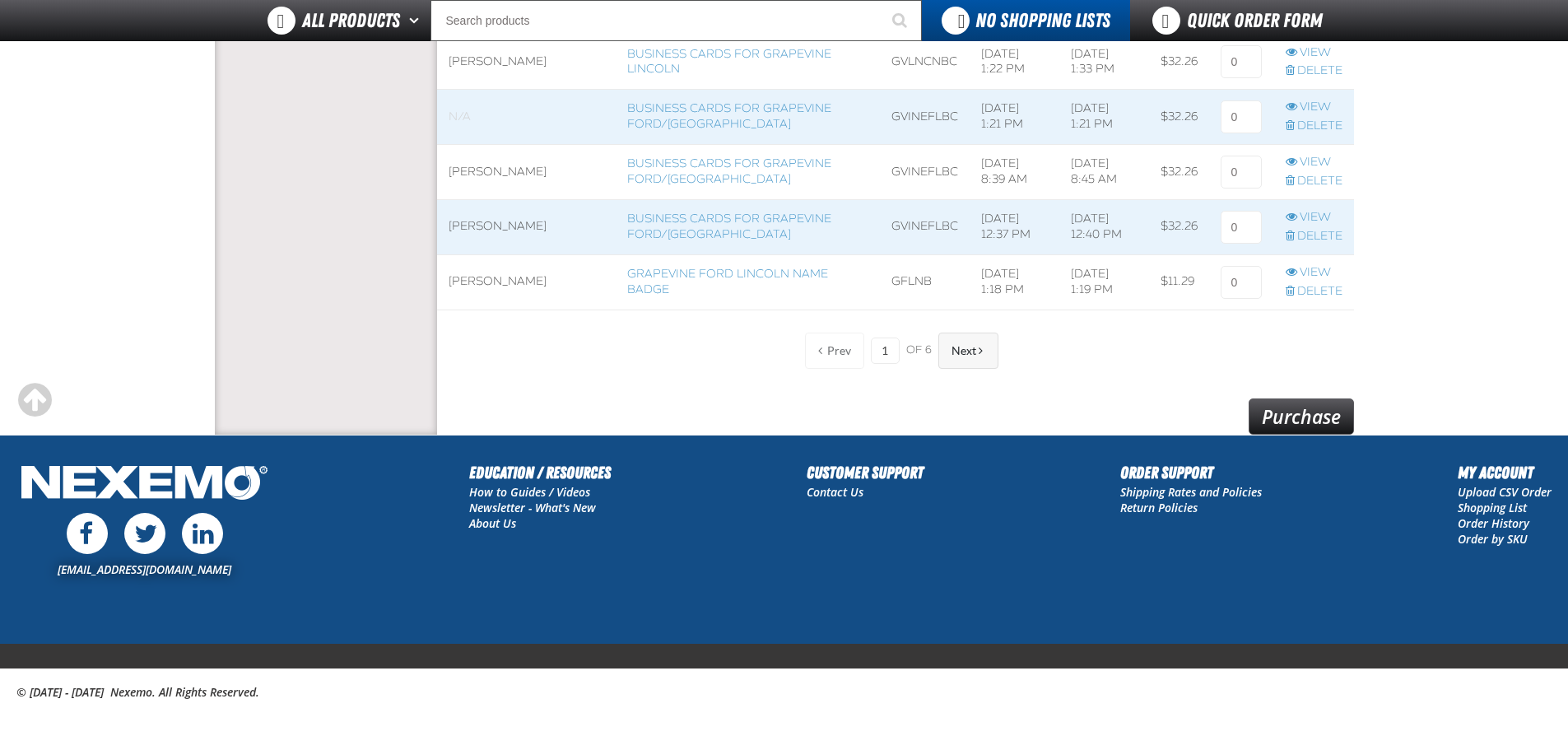
click at [971, 359] on button "Next" at bounding box center [969, 350] width 60 height 36
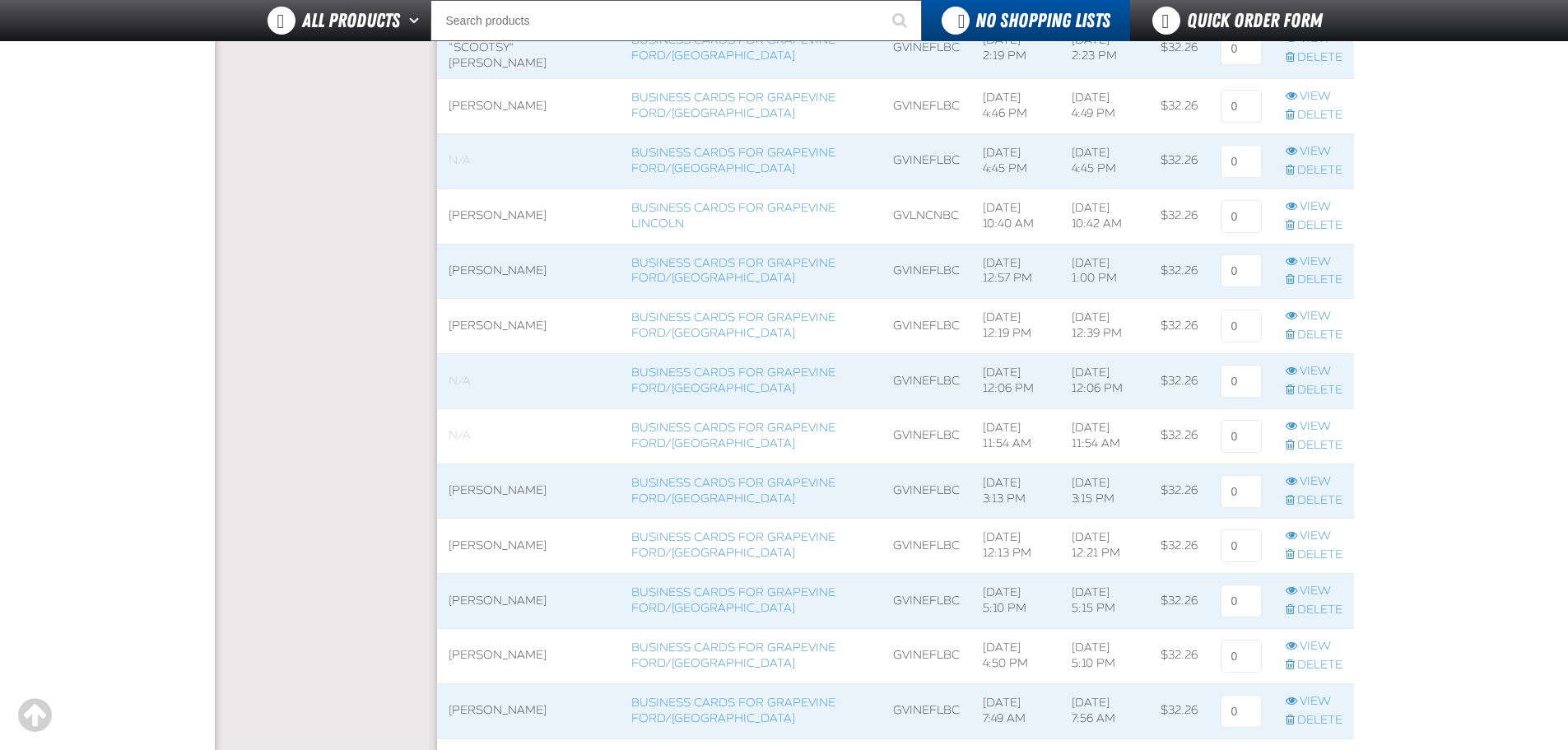
scroll to position [1365, 0]
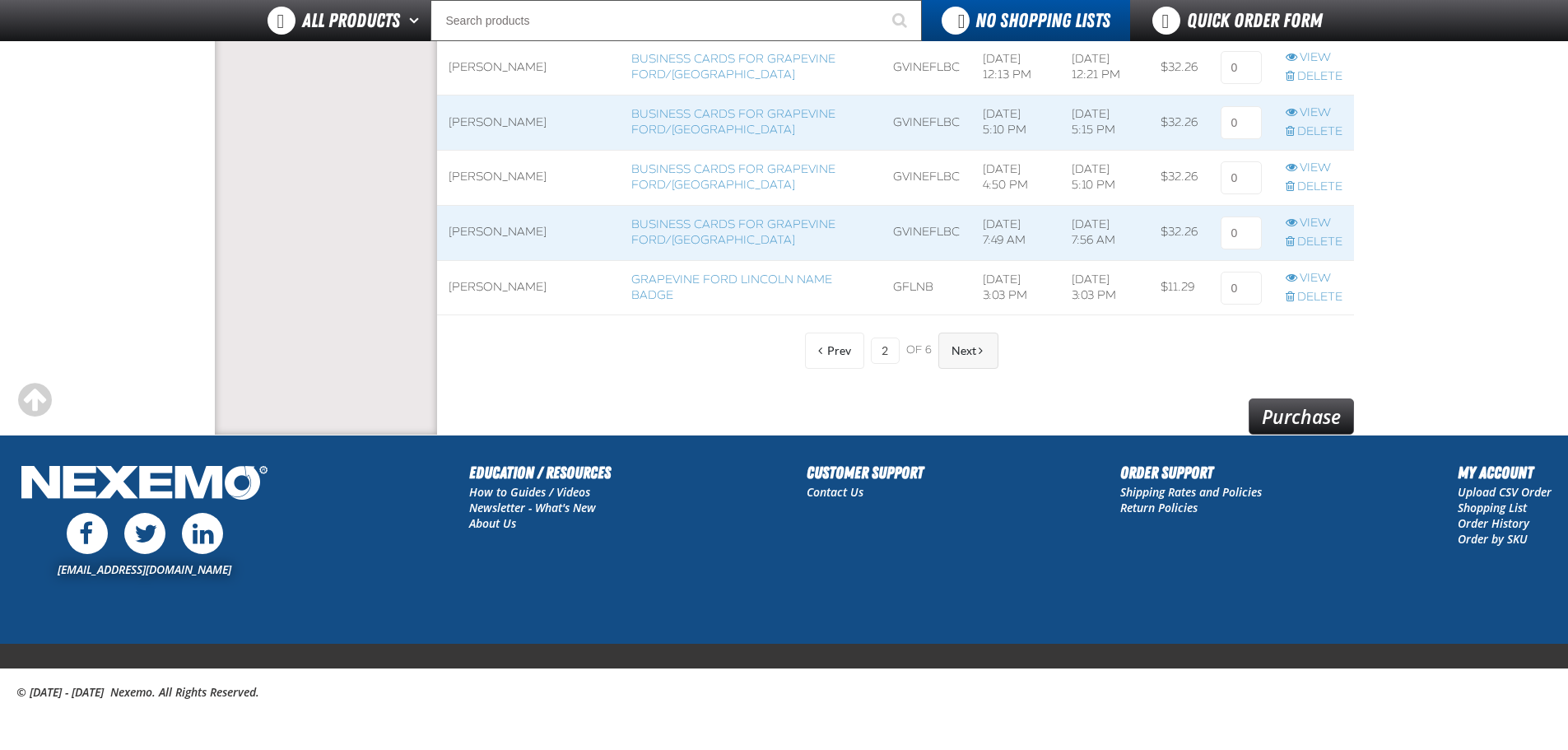
click at [953, 357] on span "Next" at bounding box center [963, 350] width 24 height 14
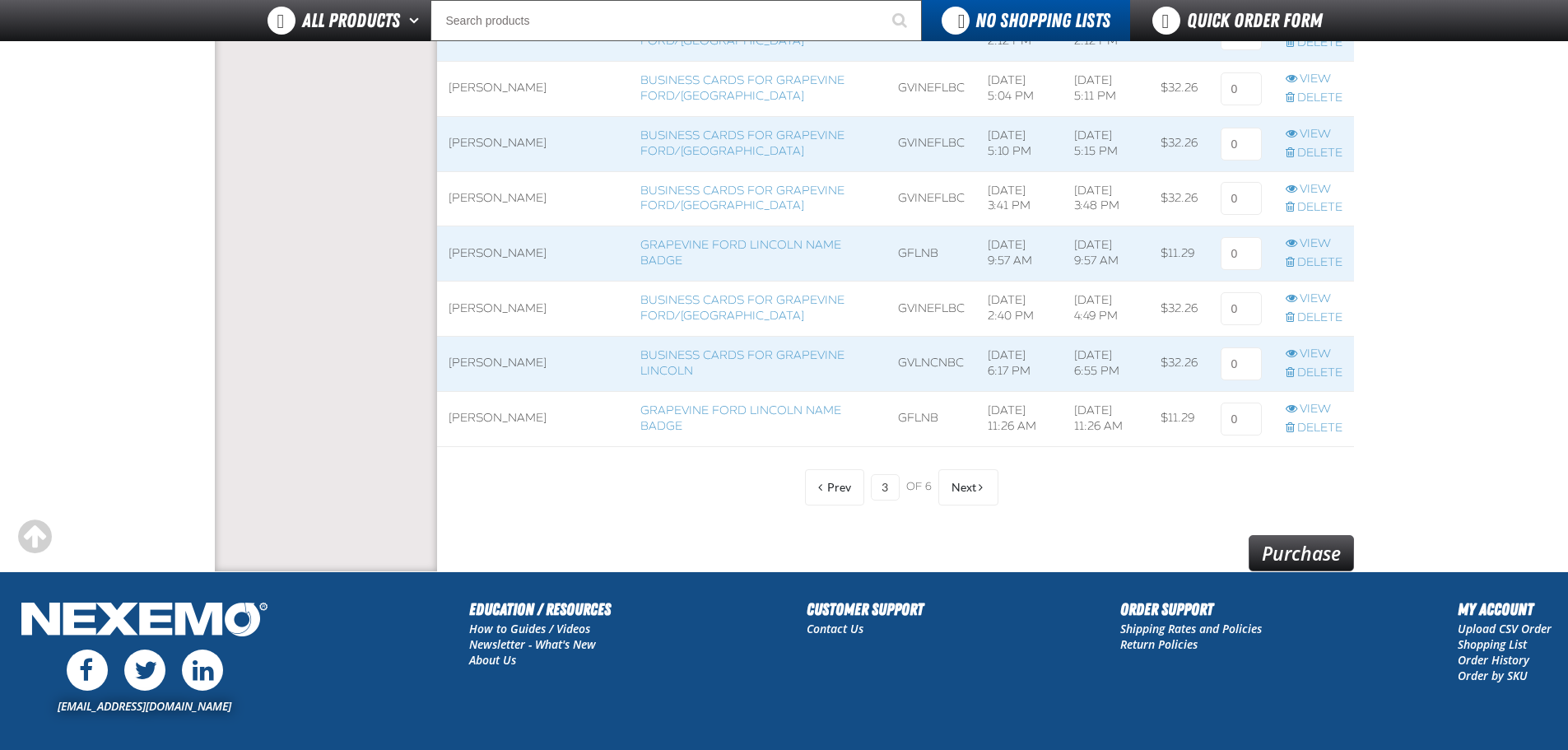
scroll to position [1365, 0]
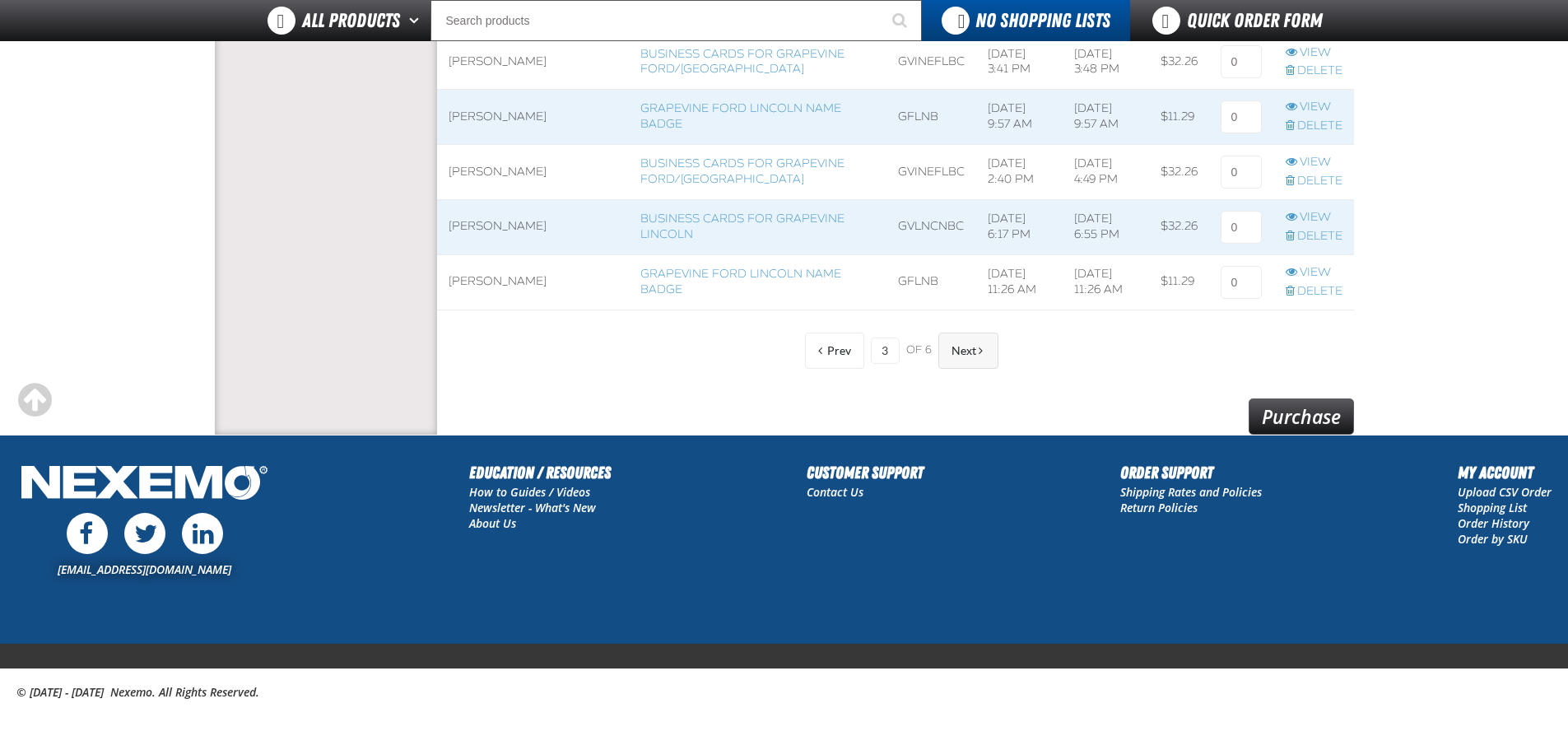
click at [949, 355] on button "Next" at bounding box center [969, 350] width 60 height 36
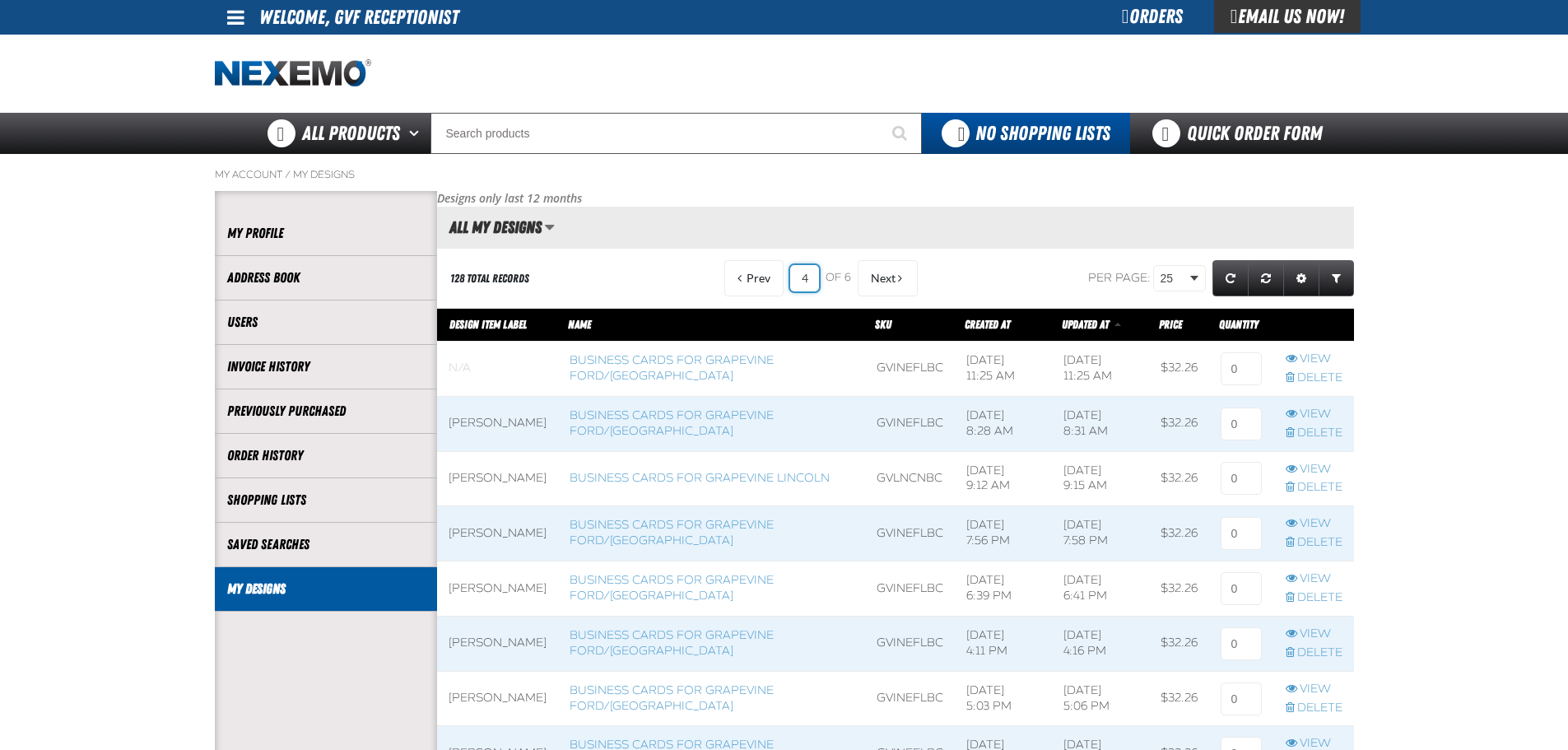
click at [804, 274] on input "4" at bounding box center [805, 277] width 29 height 26
drag, startPoint x: 806, startPoint y: 274, endPoint x: 776, endPoint y: 274, distance: 30.0
click at [776, 274] on div "Prev 4 of 6 Next" at bounding box center [815, 278] width 206 height 36
type input "1"
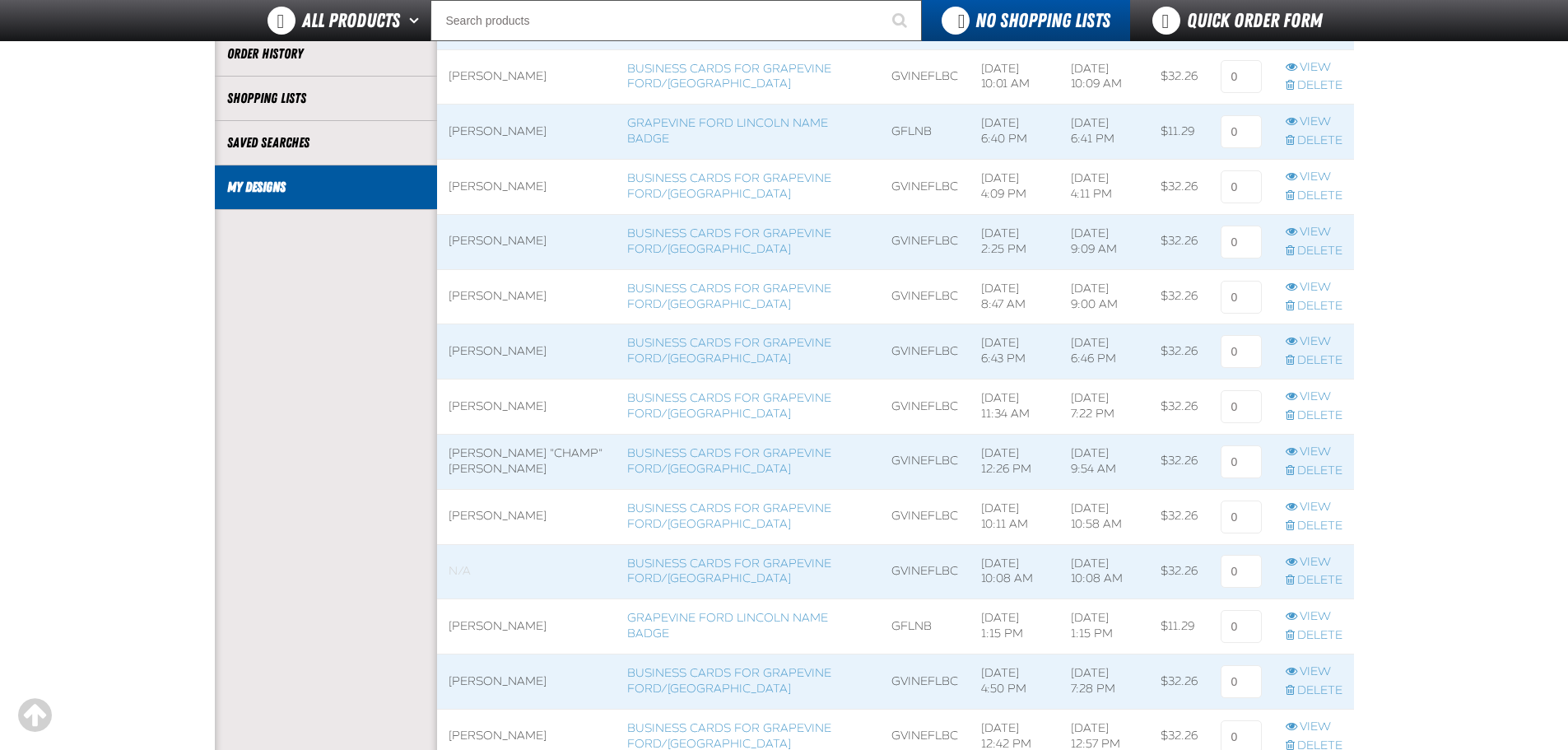
scroll to position [411, 0]
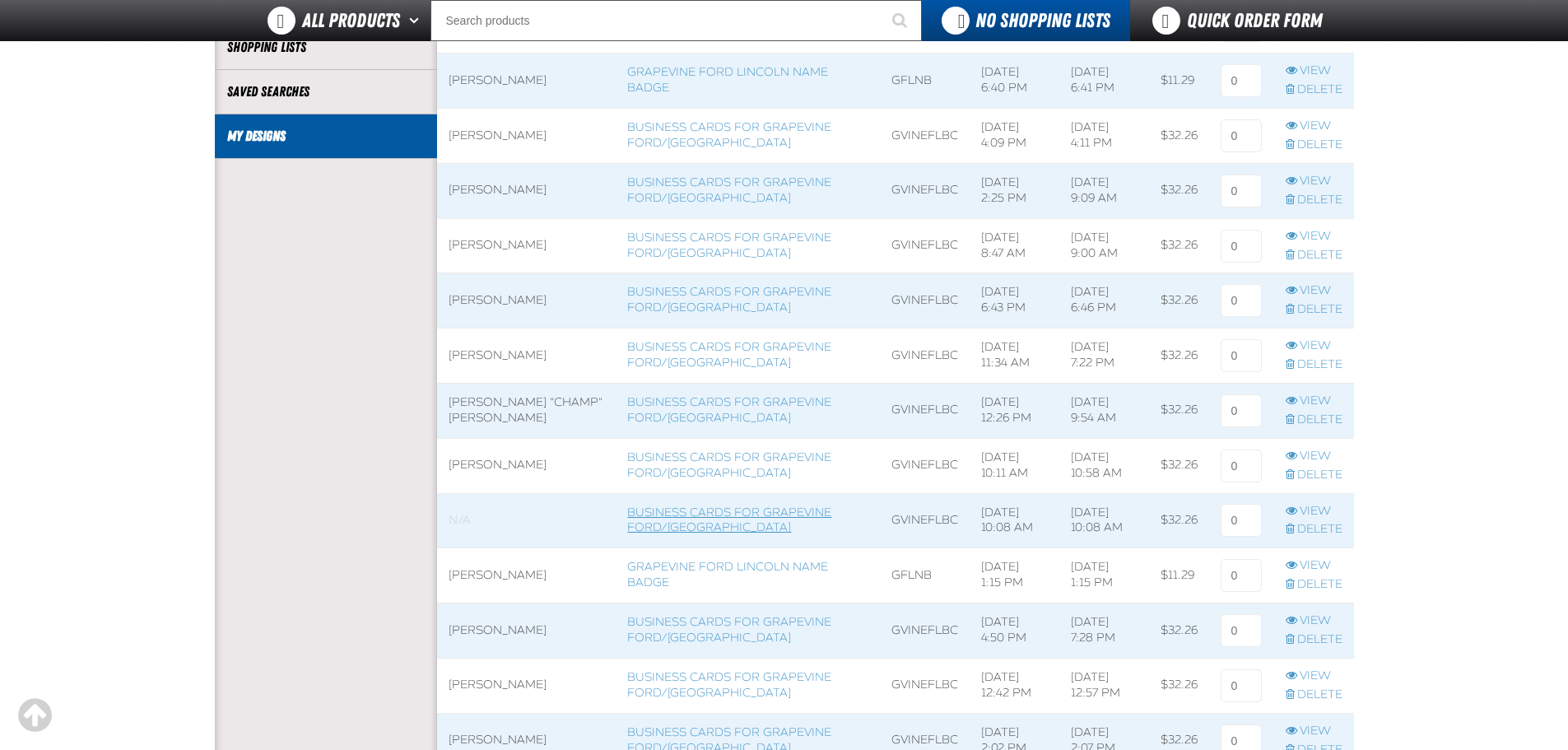
click at [685, 510] on link "Business Cards for Grapevine Ford/Lincoln" at bounding box center [729, 520] width 204 height 30
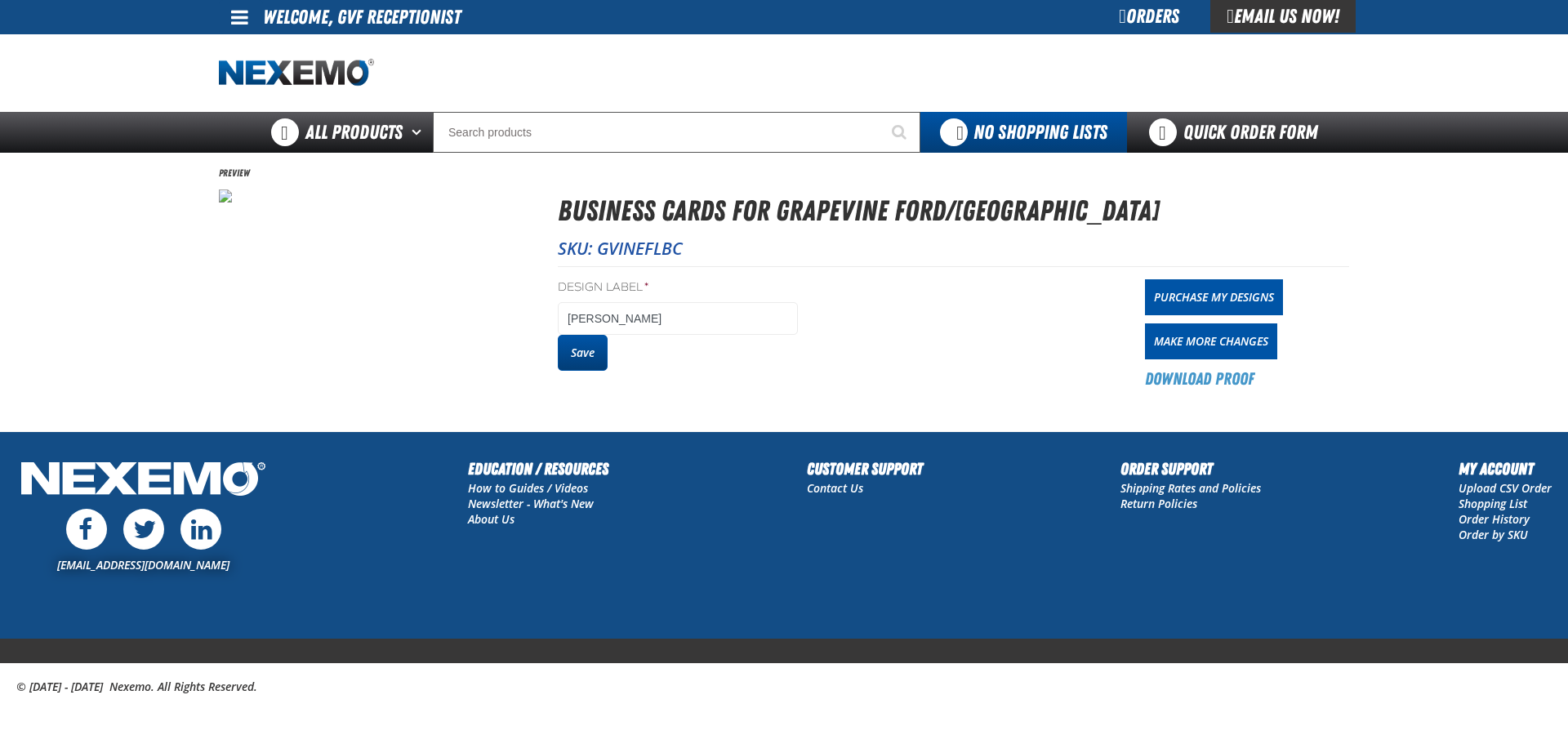
click at [586, 364] on button "Save" at bounding box center [583, 353] width 50 height 36
click at [1208, 305] on link "Purchase My Designs" at bounding box center [1214, 297] width 138 height 36
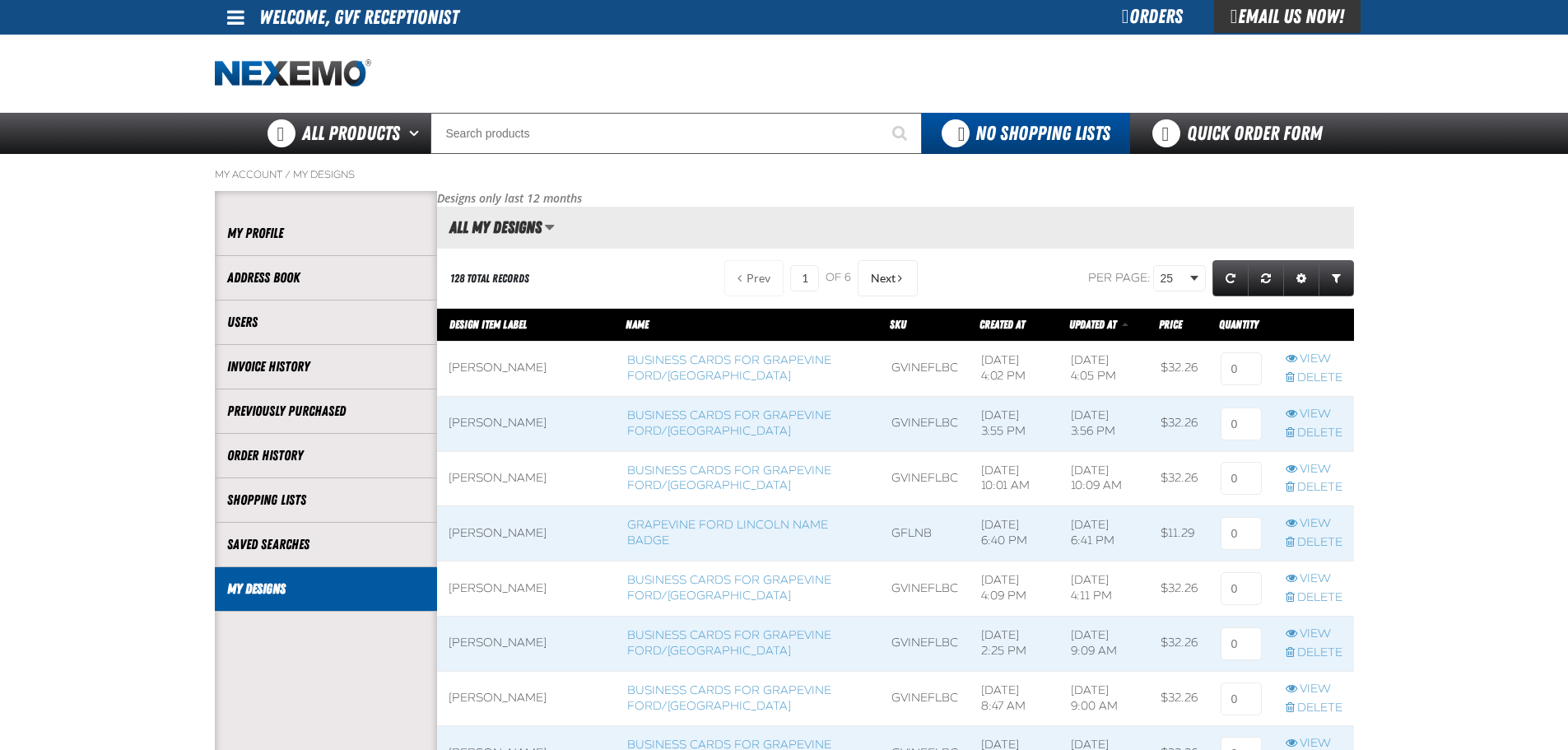
scroll to position [1, 1]
click at [1239, 375] on input at bounding box center [1241, 368] width 41 height 33
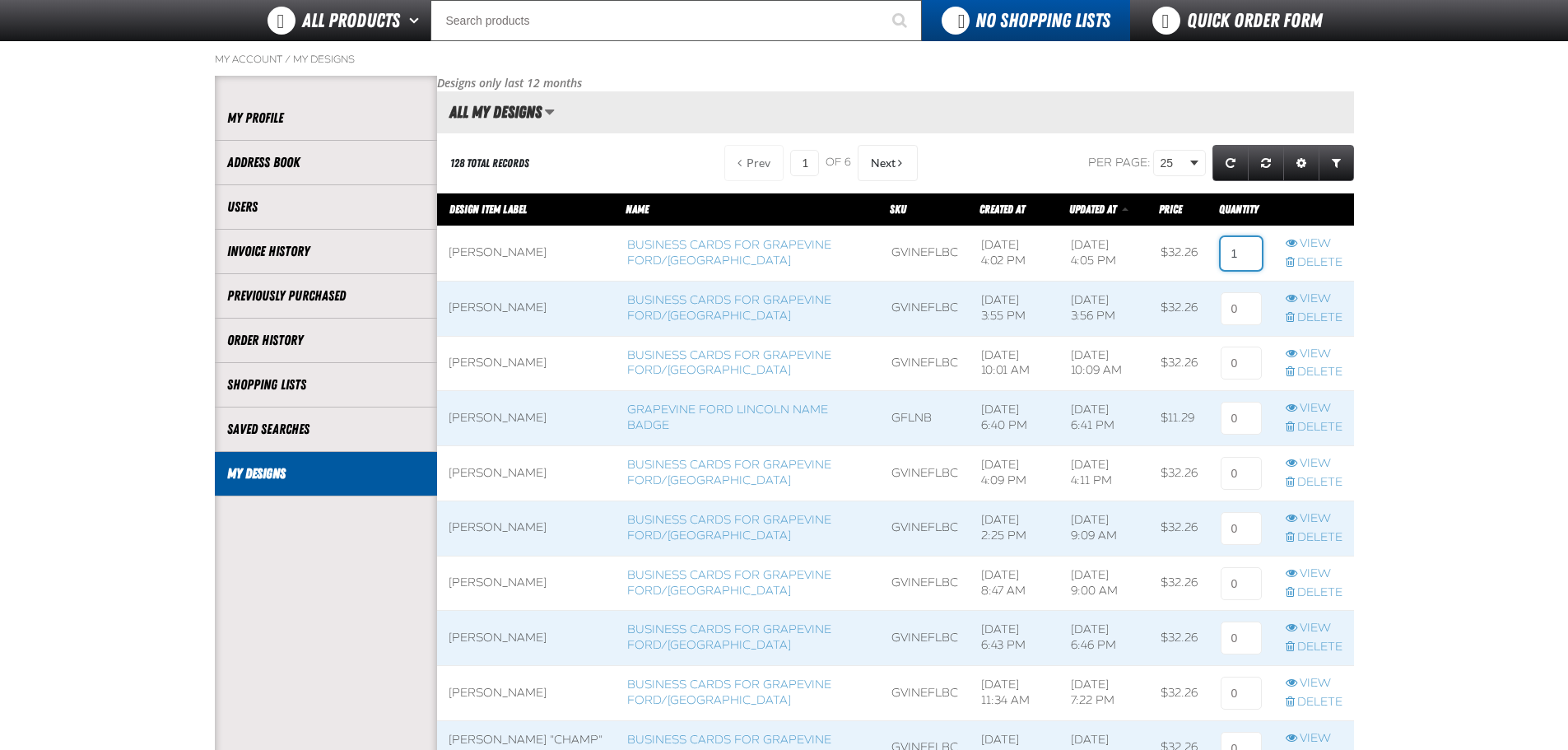
scroll to position [138, 0]
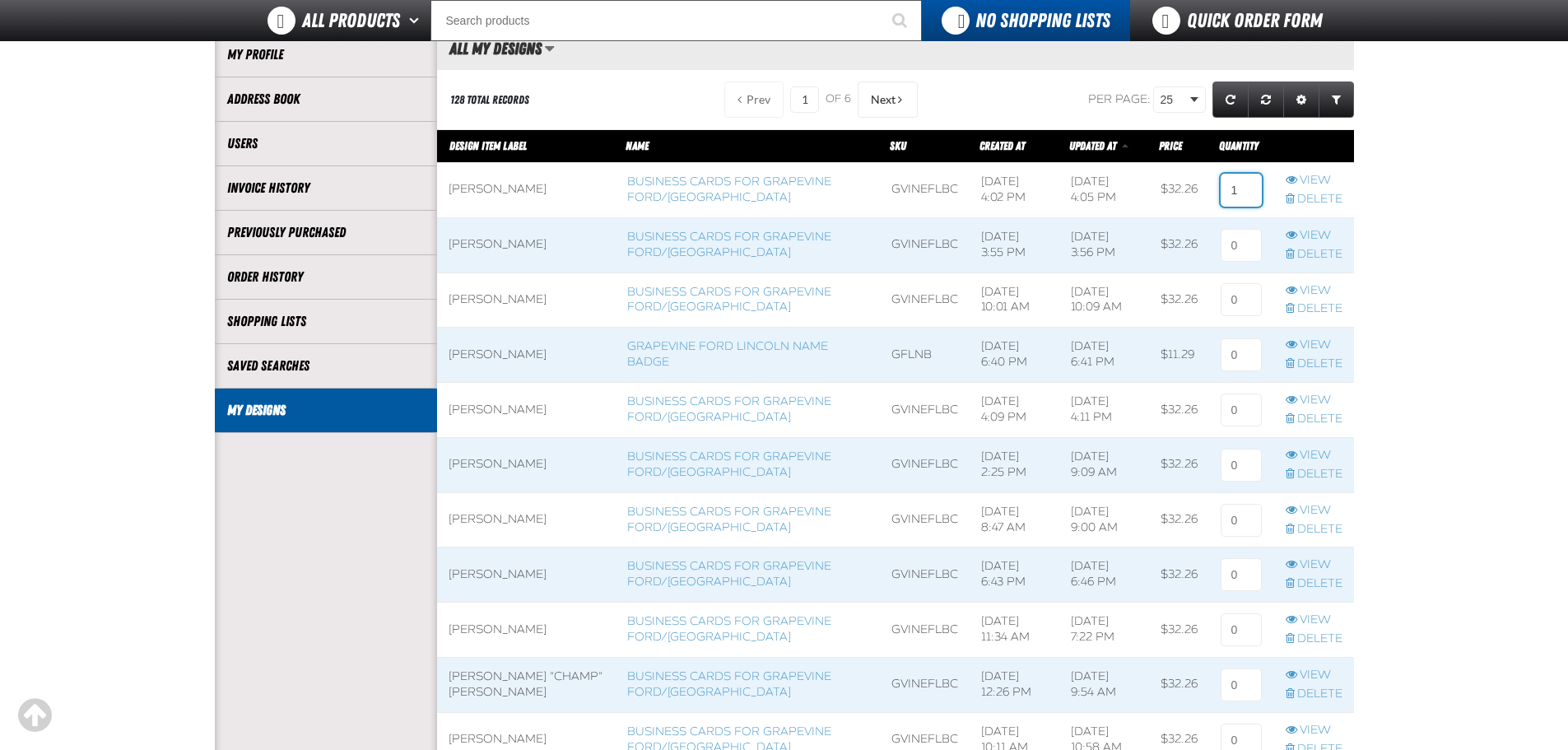
type input "1"
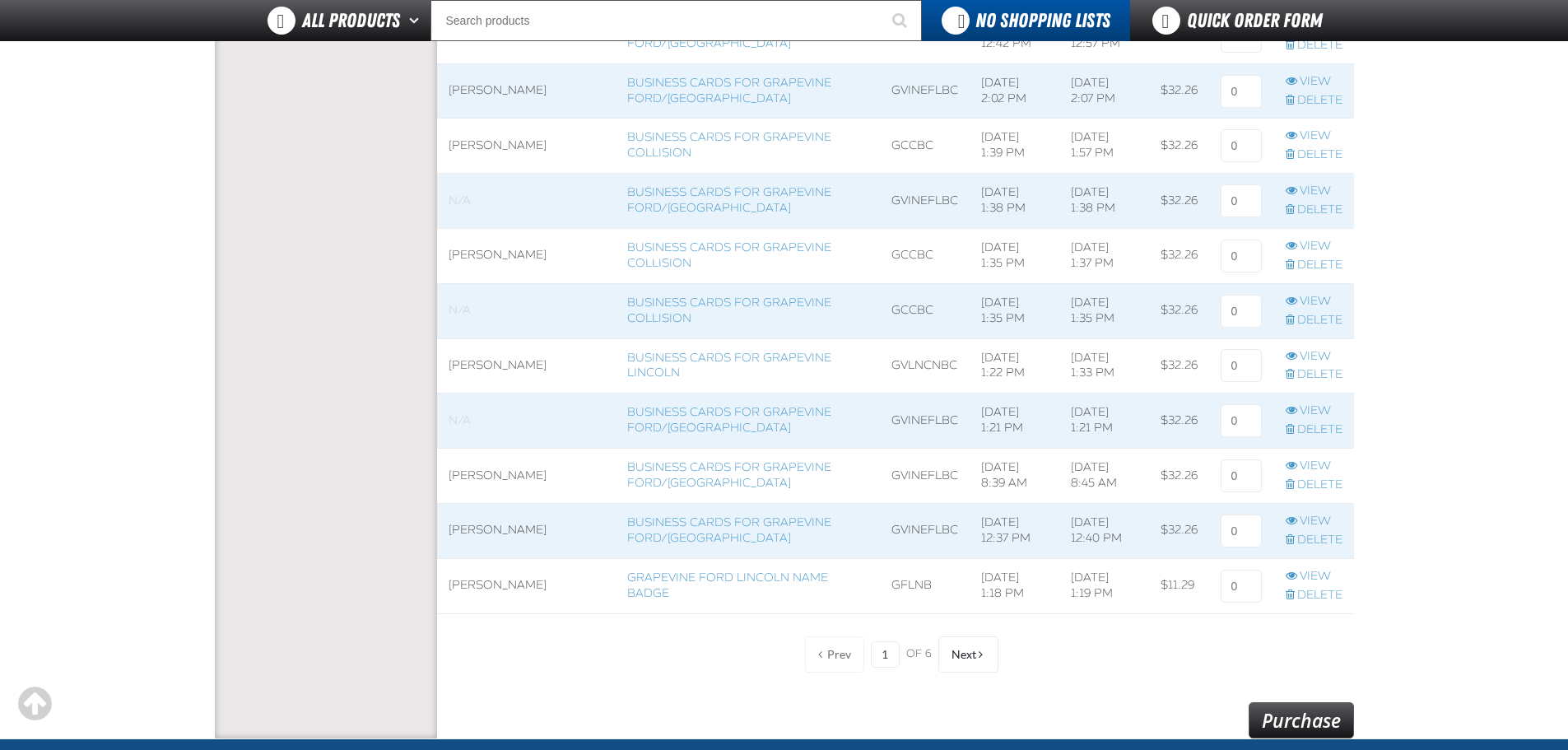
scroll to position [1098, 0]
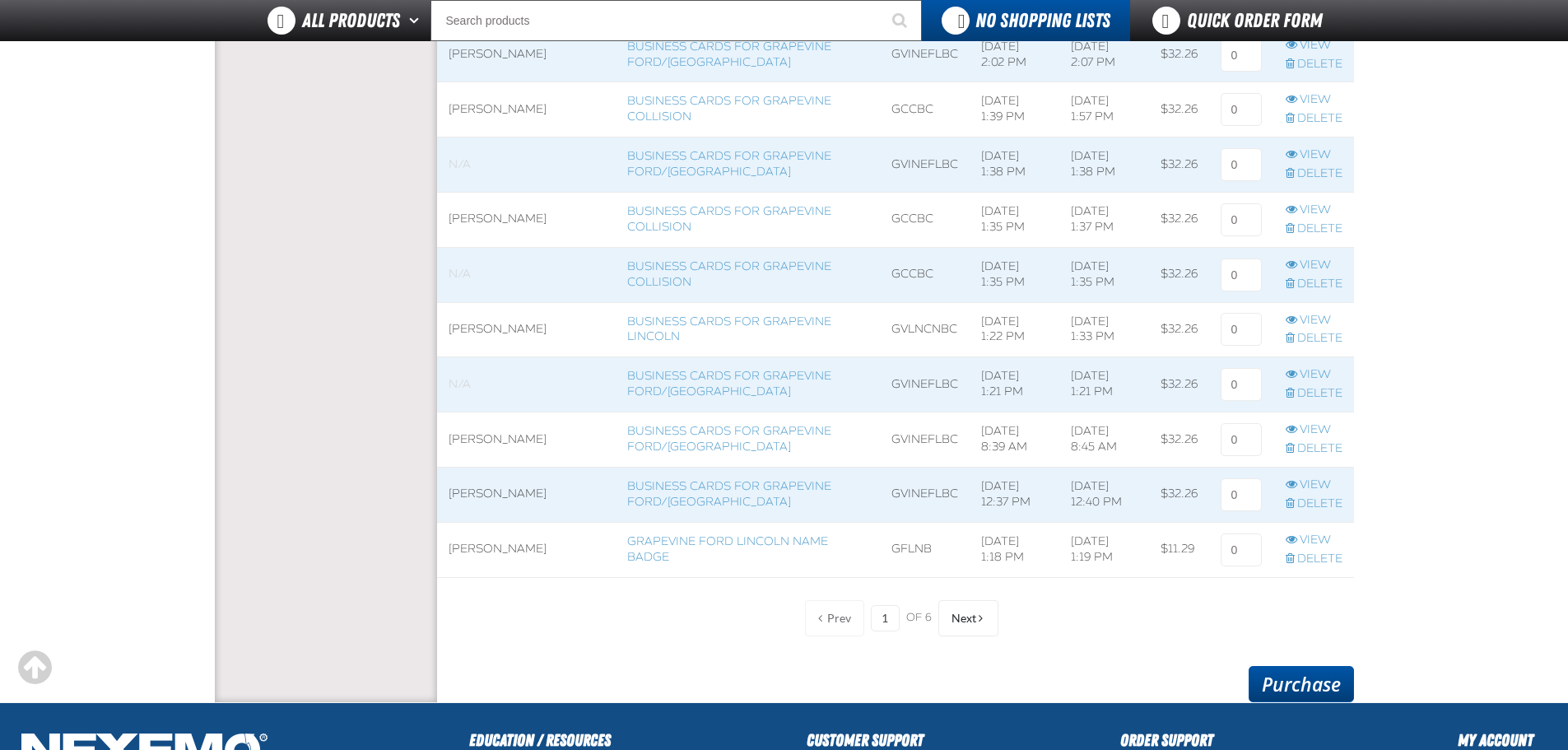
click at [1317, 681] on link "Purchase" at bounding box center [1301, 684] width 105 height 36
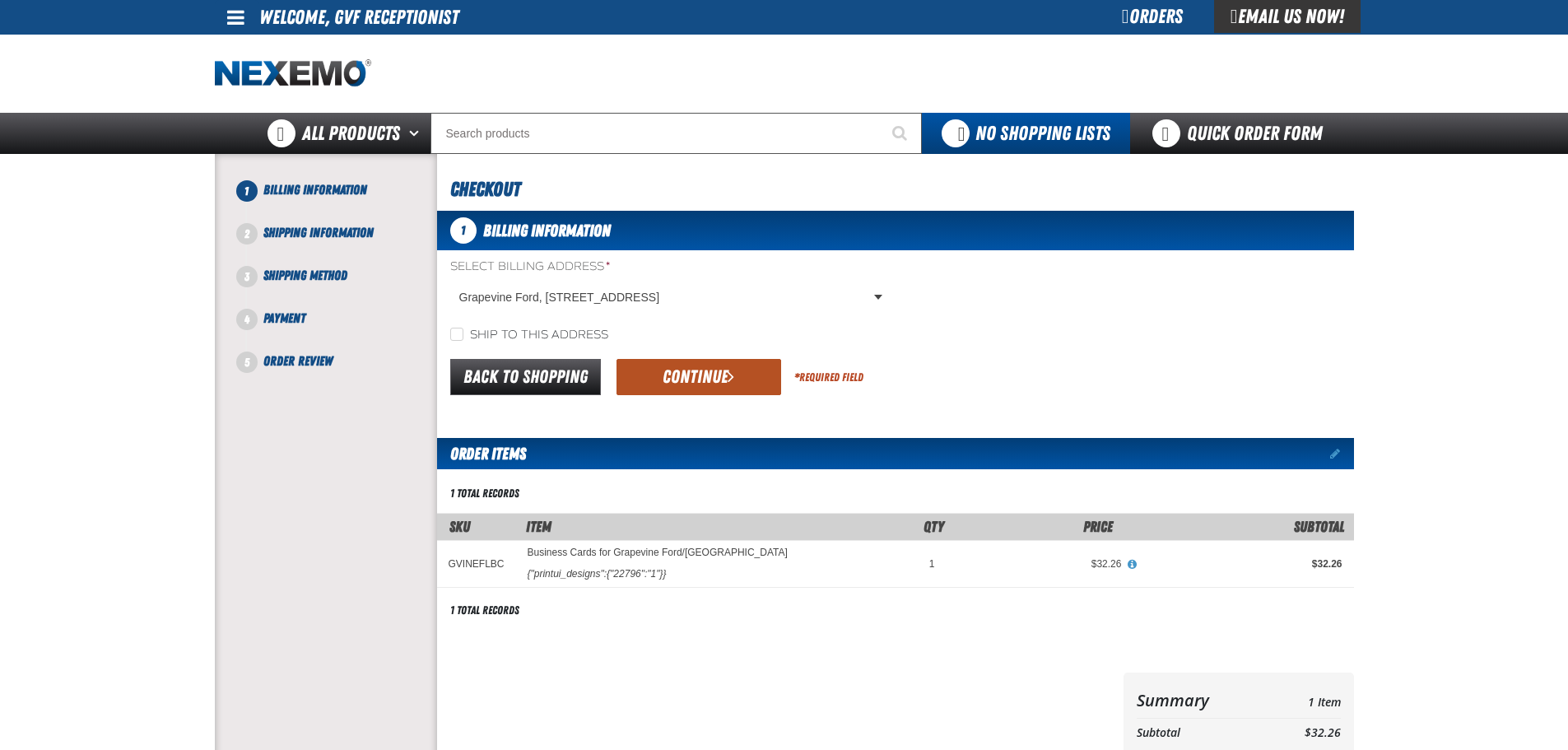
click at [721, 380] on button "Continue" at bounding box center [698, 377] width 165 height 36
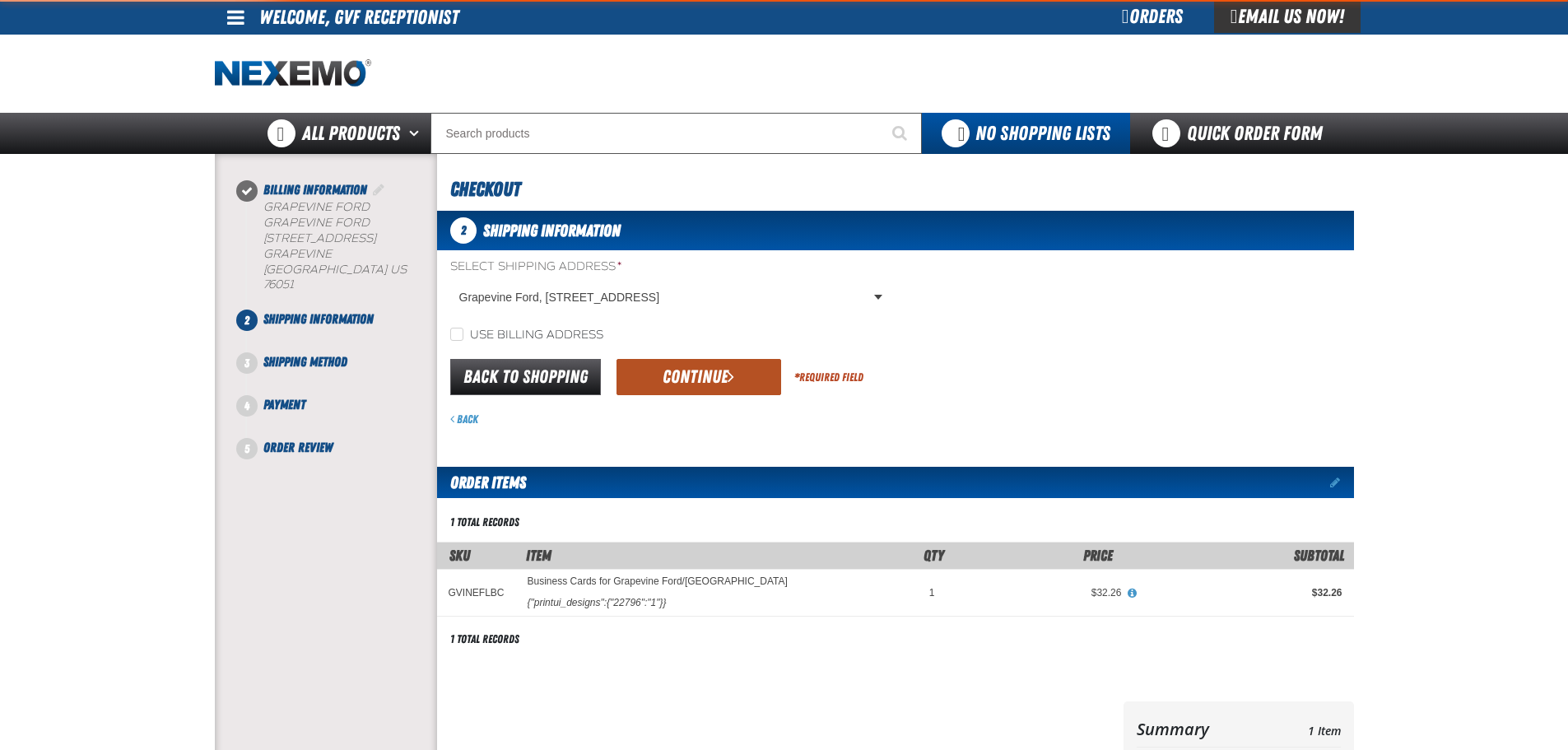
click at [700, 380] on button "Continue" at bounding box center [698, 377] width 165 height 36
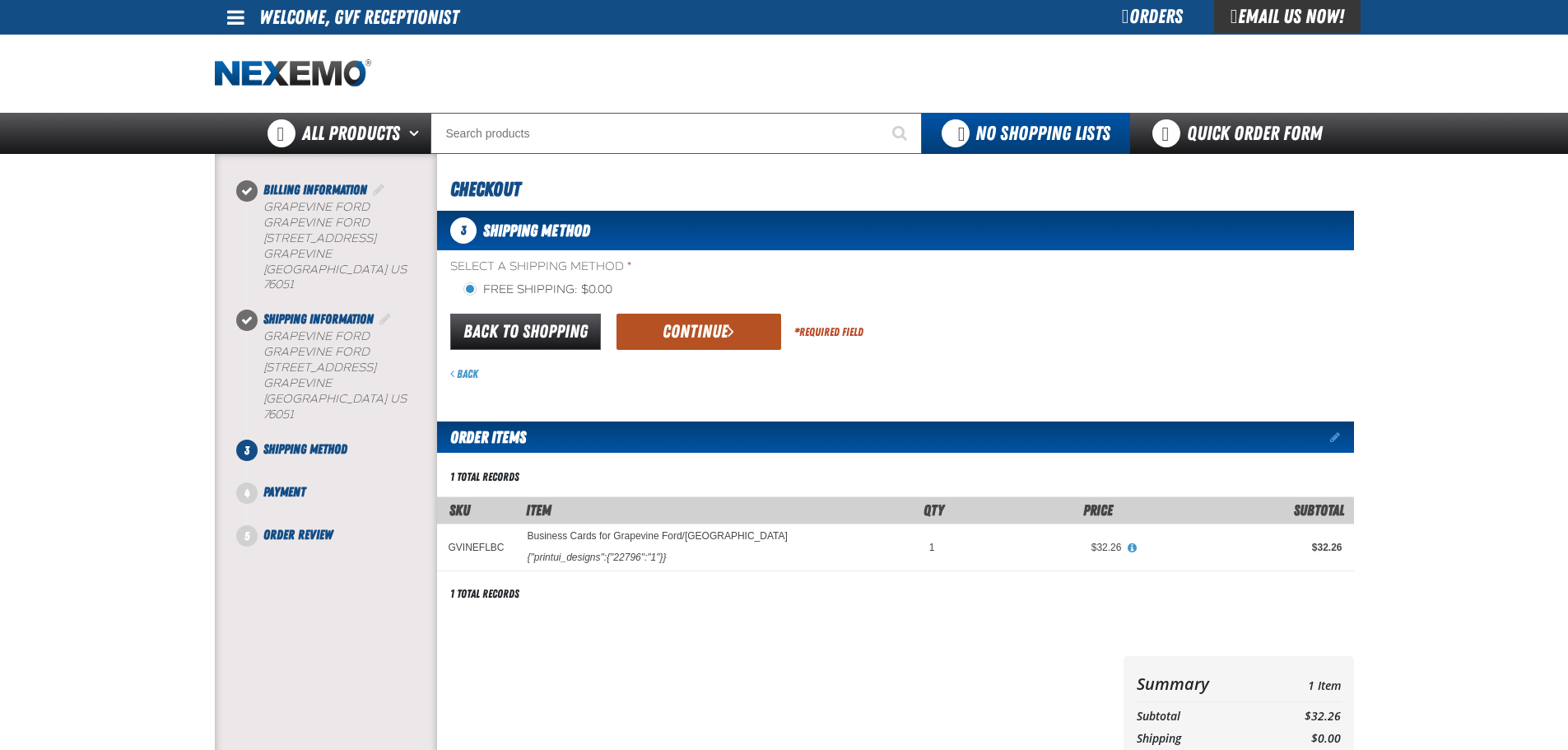
click at [703, 342] on button "Continue" at bounding box center [698, 331] width 165 height 36
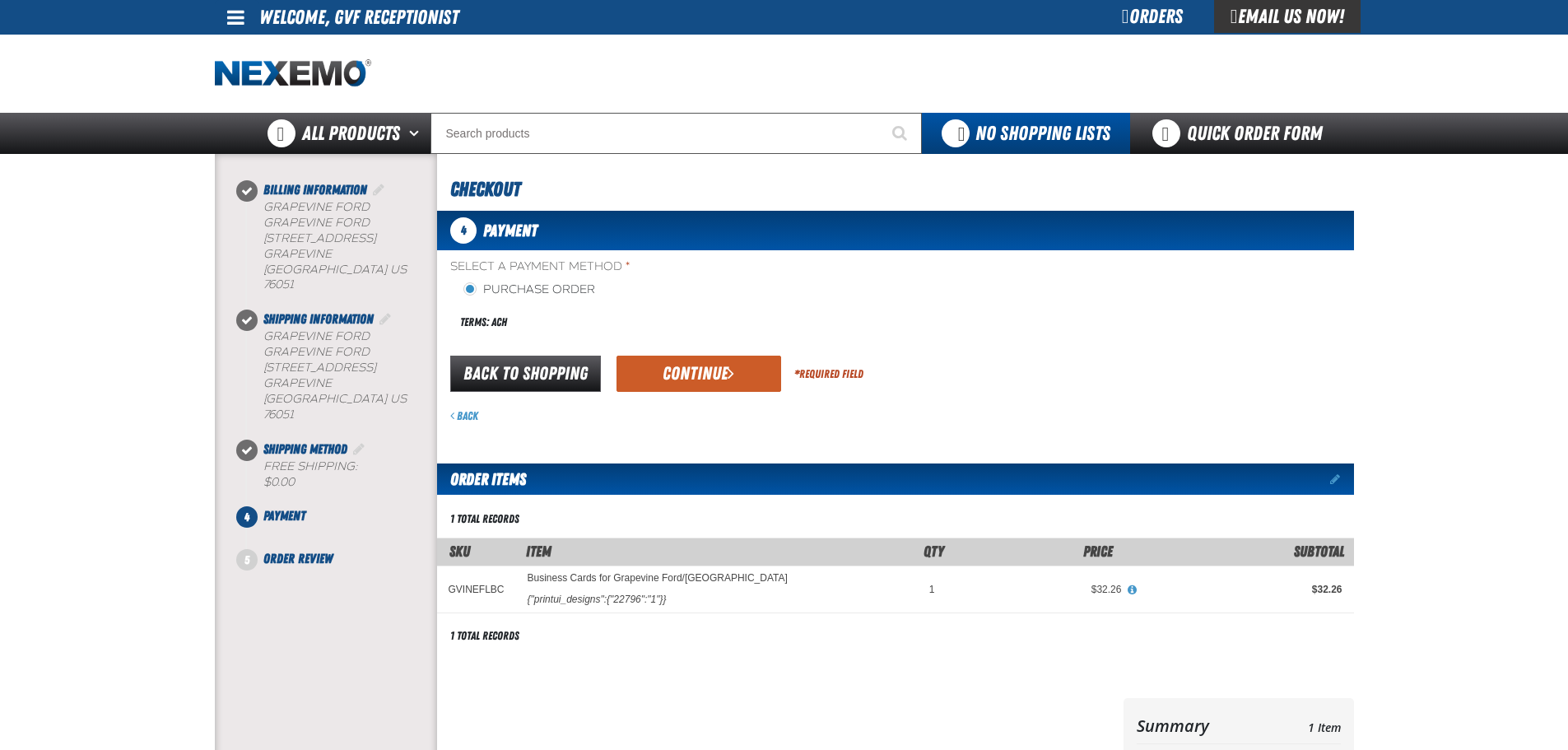
click at [702, 376] on button "Continue" at bounding box center [698, 374] width 165 height 36
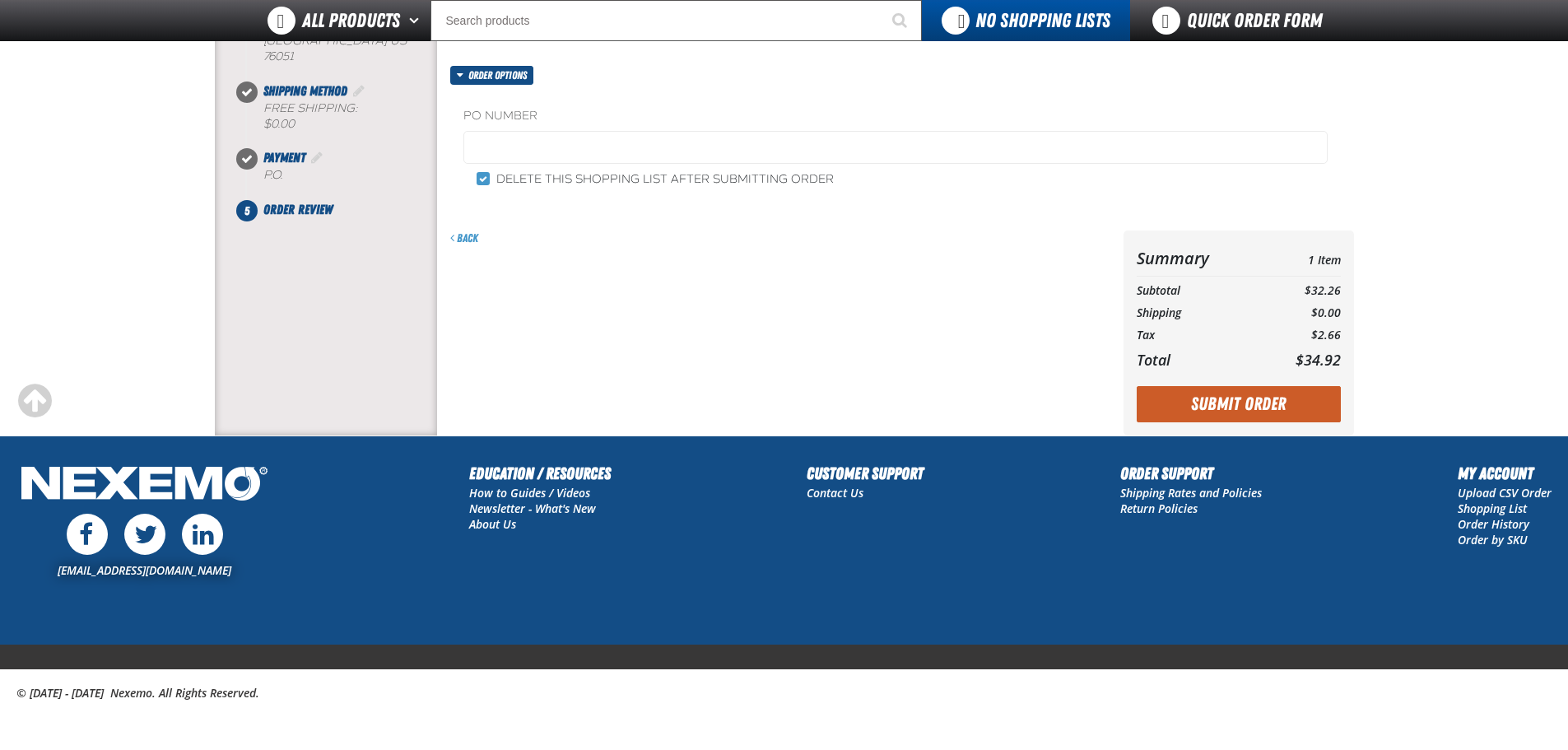
scroll to position [318, 0]
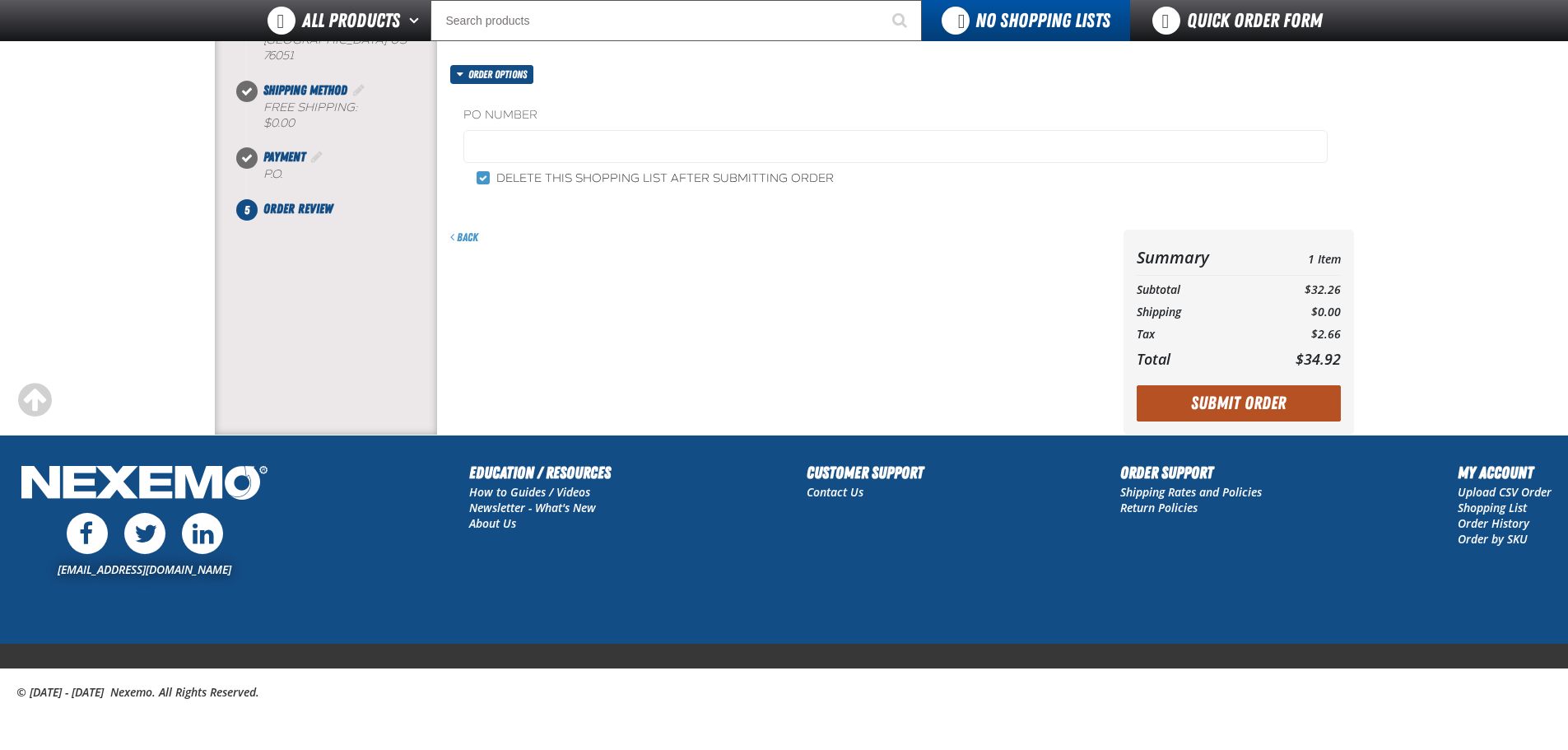
click at [1224, 405] on button "Submit Order" at bounding box center [1239, 403] width 204 height 36
